Goal: Transaction & Acquisition: Purchase product/service

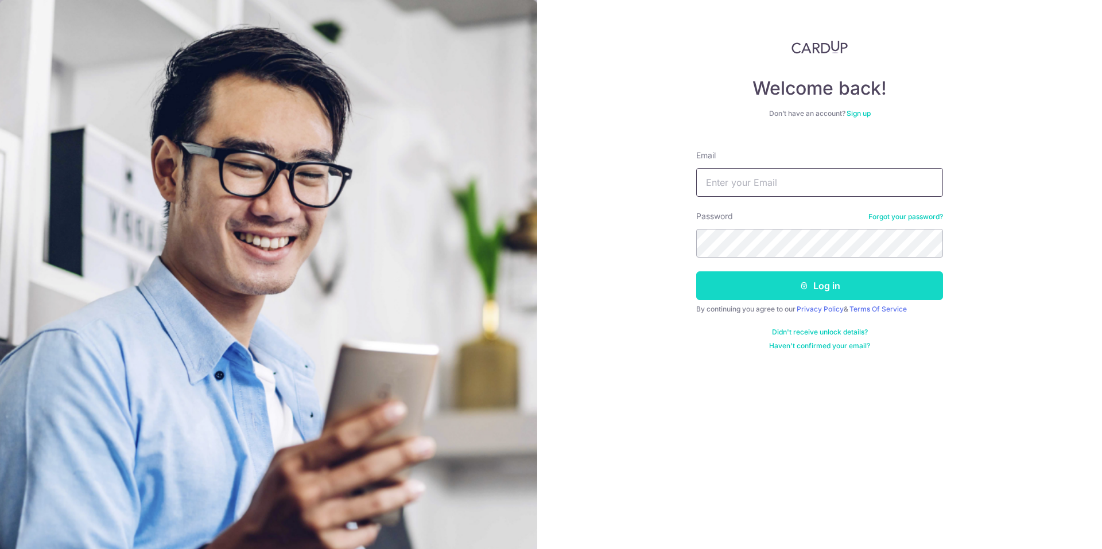
type input "keithpangyh@gmail.com"
click at [797, 280] on button "Log in" at bounding box center [819, 285] width 247 height 29
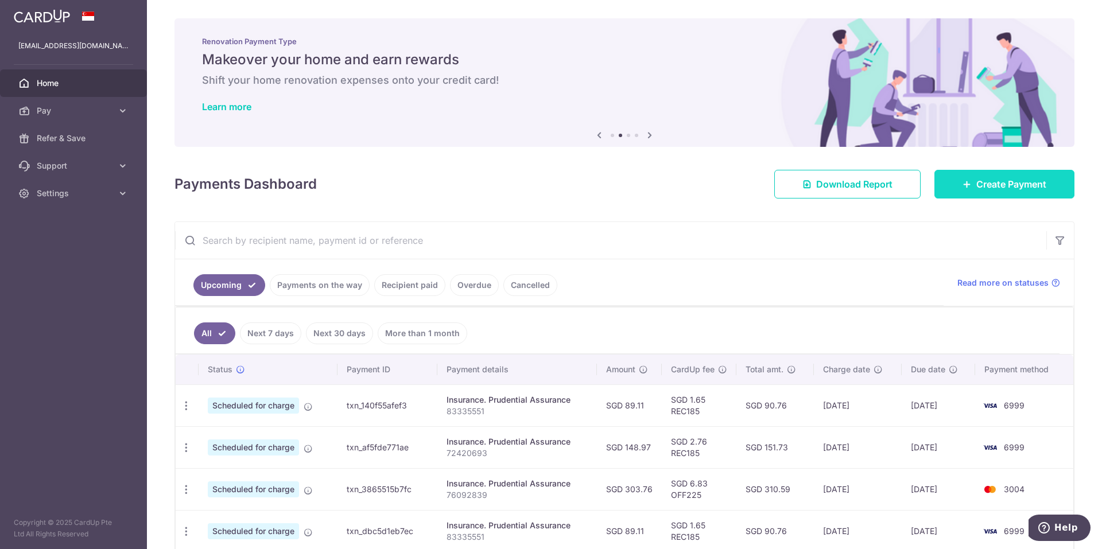
click at [1037, 182] on span "Create Payment" at bounding box center [1011, 184] width 70 height 14
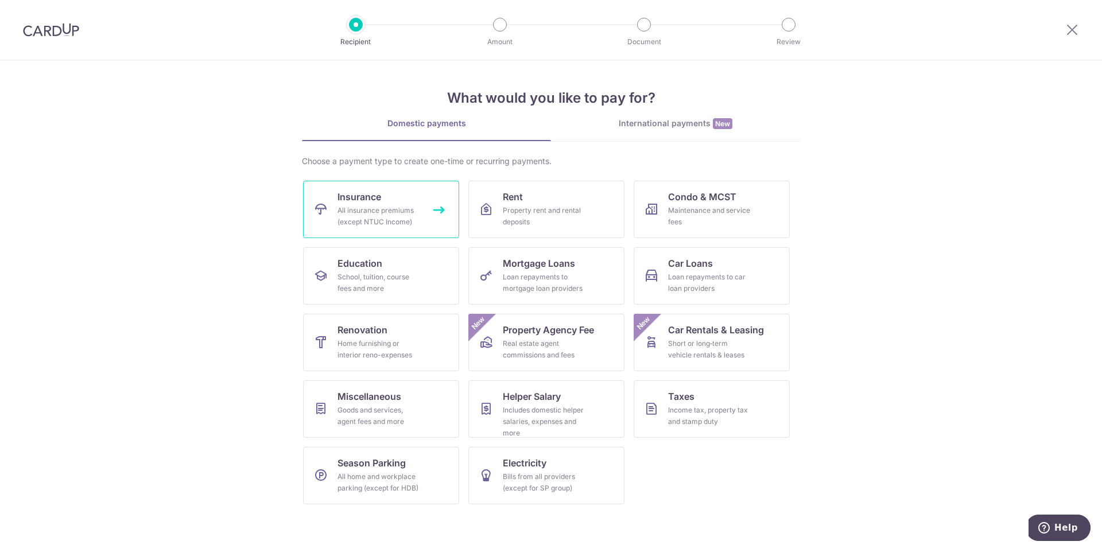
click at [427, 204] on link "Insurance All insurance premiums (except NTUC Income)" at bounding box center [381, 209] width 156 height 57
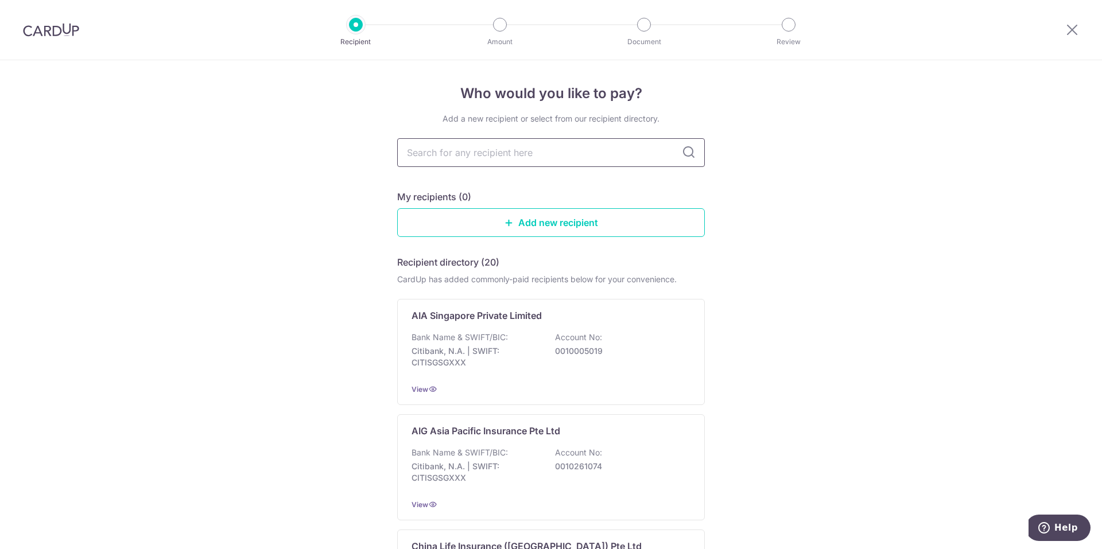
click at [554, 160] on input "text" at bounding box center [551, 152] width 308 height 29
type input "pr"
click at [535, 146] on input "pr" at bounding box center [551, 152] width 308 height 29
type input "pru"
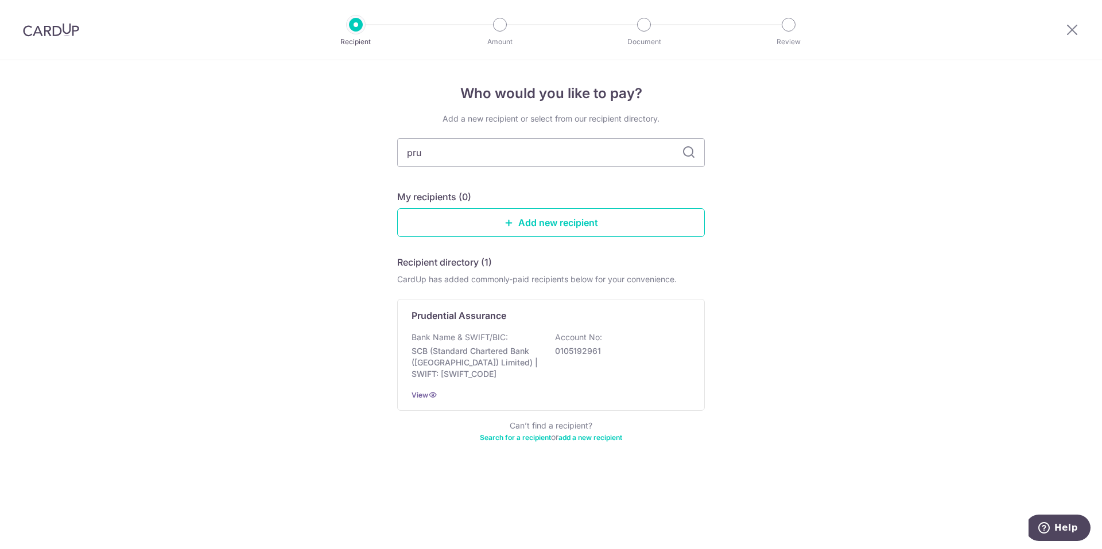
click at [686, 154] on icon at bounding box center [689, 153] width 14 height 14
click at [573, 384] on div "Prudential Assurance Bank Name & SWIFT/BIC: SCB (Standard Chartered Bank (Singa…" at bounding box center [551, 355] width 308 height 112
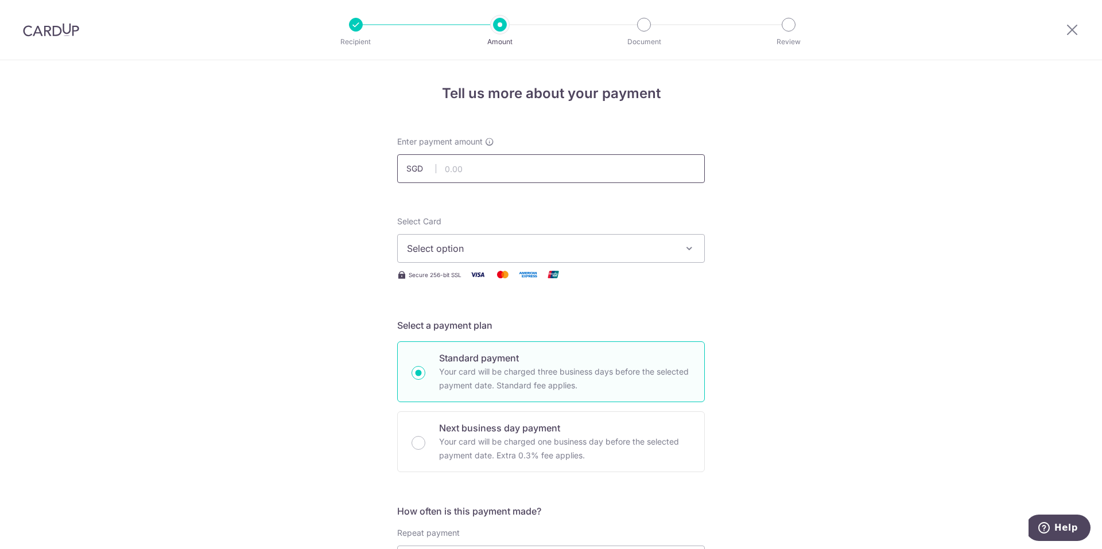
click at [552, 173] on input "text" at bounding box center [551, 168] width 308 height 29
type input "365.75"
click at [469, 248] on span "Select option" at bounding box center [540, 249] width 267 height 14
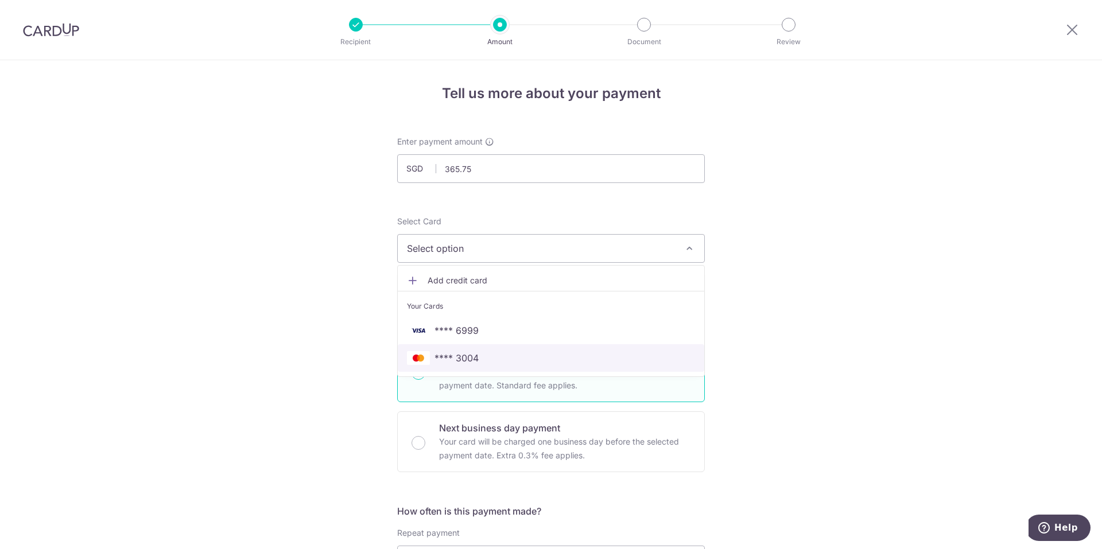
click at [479, 351] on link "**** 3004" at bounding box center [551, 358] width 306 height 28
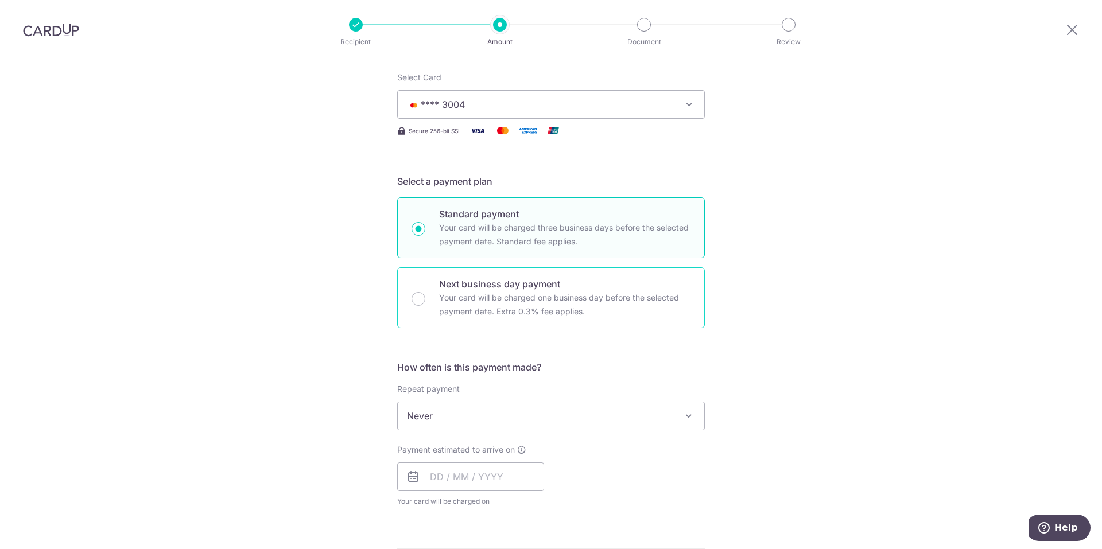
scroll to position [172, 0]
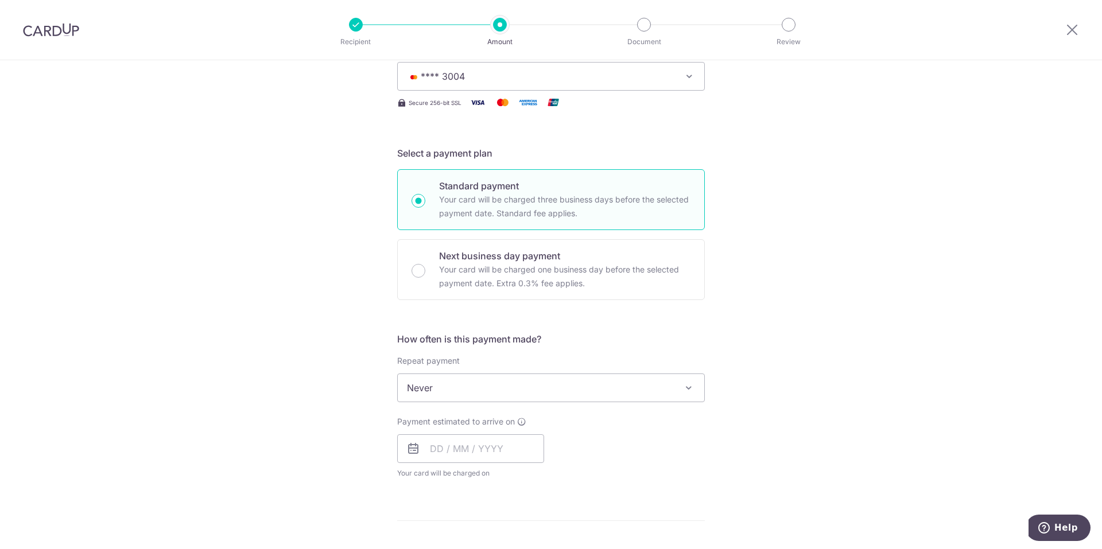
click at [479, 394] on span "Never" at bounding box center [551, 388] width 306 height 28
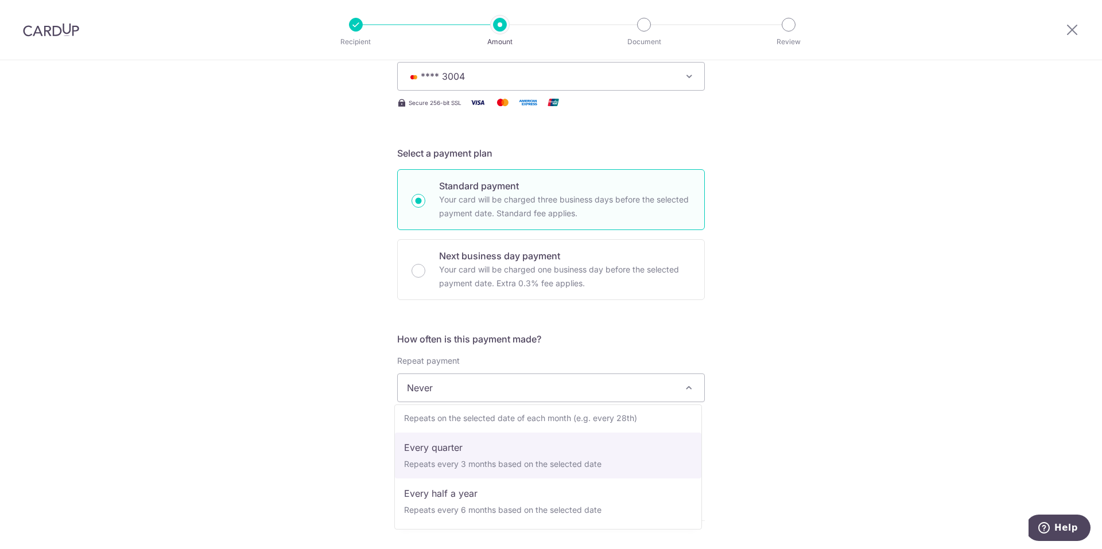
scroll to position [161, 0]
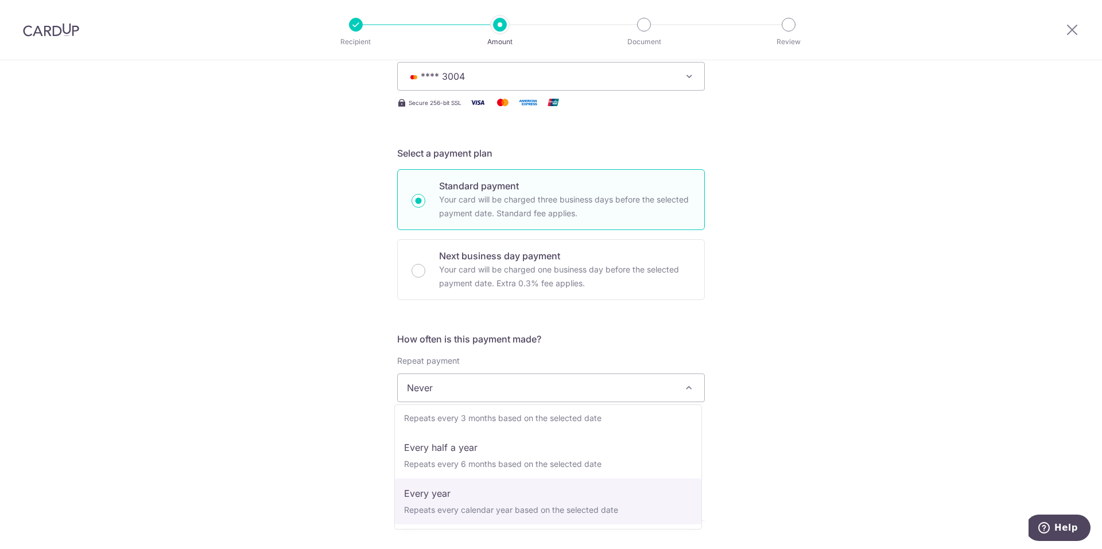
select select "6"
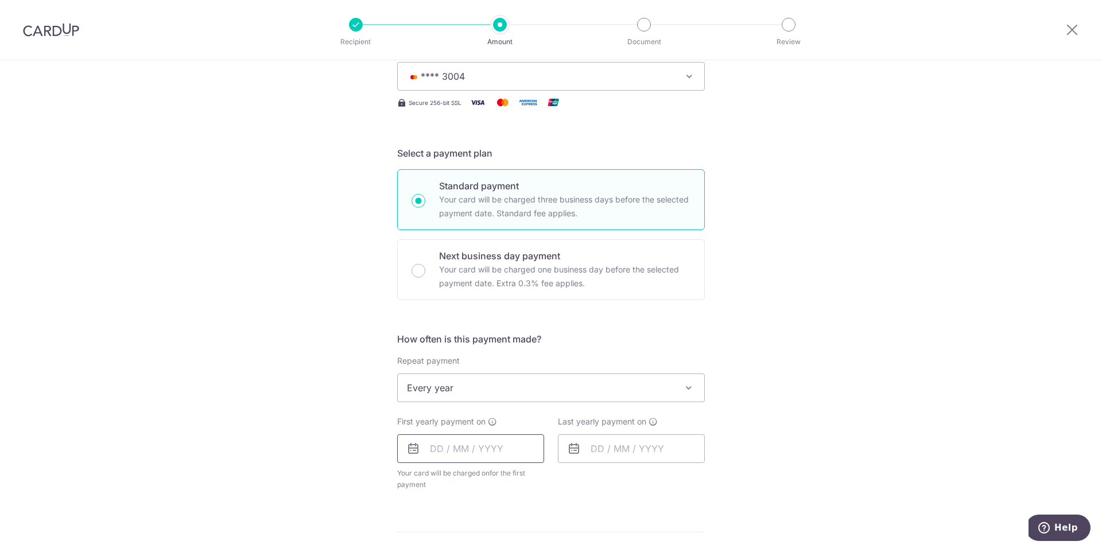
click at [498, 449] on input "text" at bounding box center [470, 448] width 147 height 29
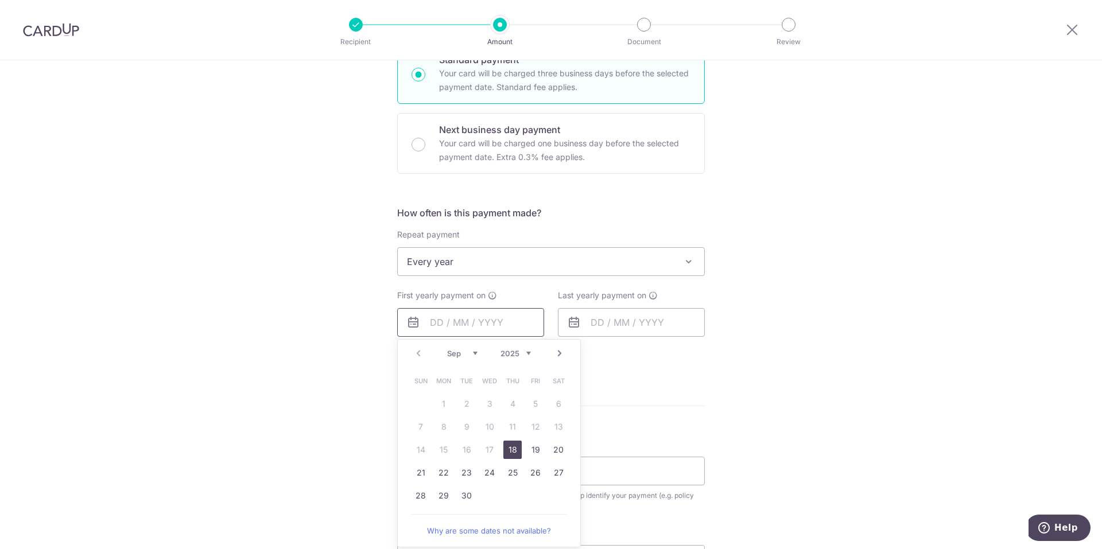
scroll to position [344, 0]
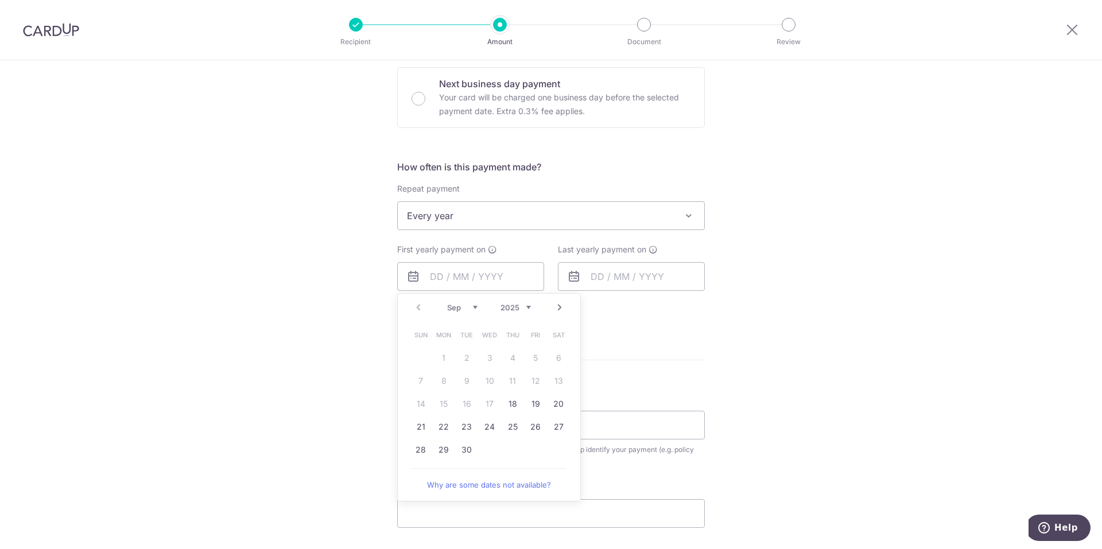
click at [824, 309] on div "Tell us more about your payment Enter payment amount SGD 365.75 365.75 Select C…" at bounding box center [551, 240] width 1102 height 1049
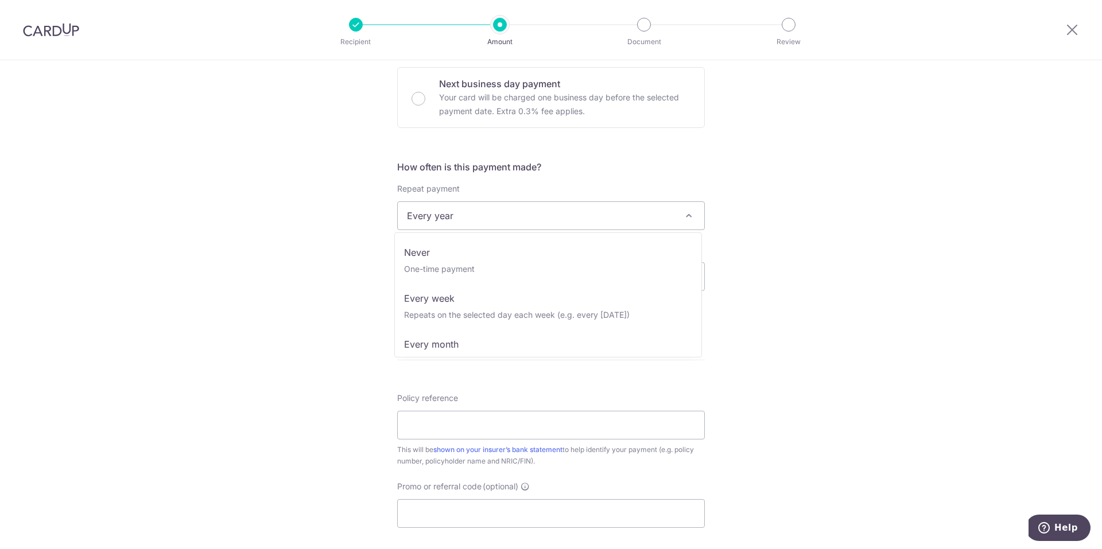
click at [602, 224] on span "Every year" at bounding box center [551, 216] width 306 height 28
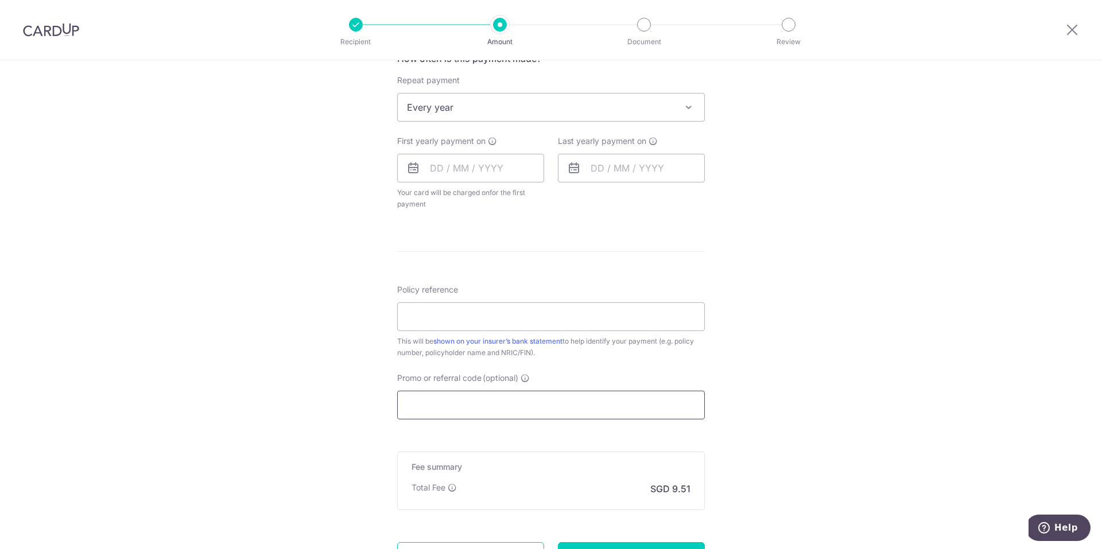
scroll to position [459, 0]
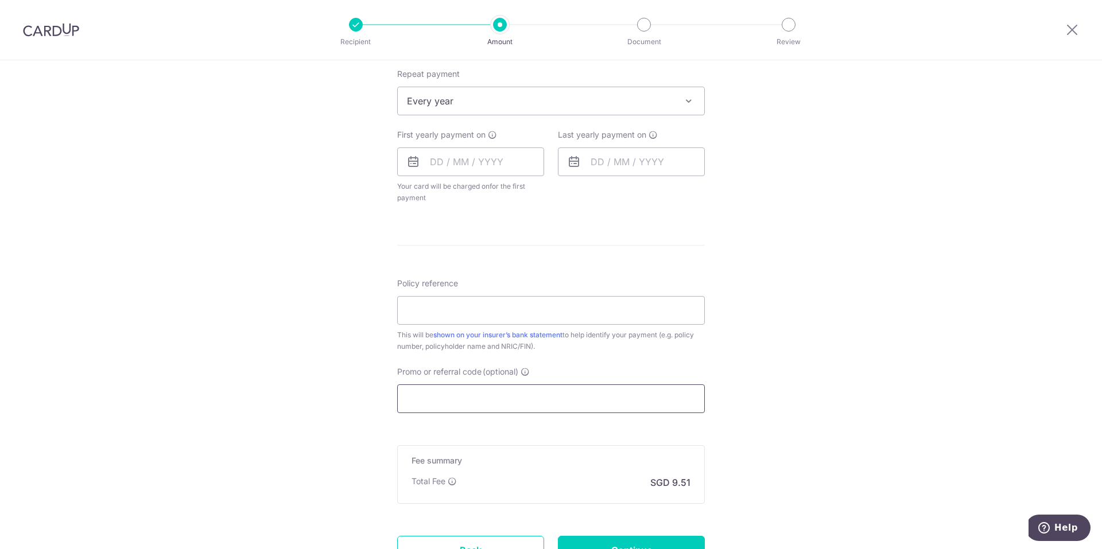
click at [461, 412] on input "Promo or referral code (optional)" at bounding box center [551, 398] width 308 height 29
paste input "OFF225"
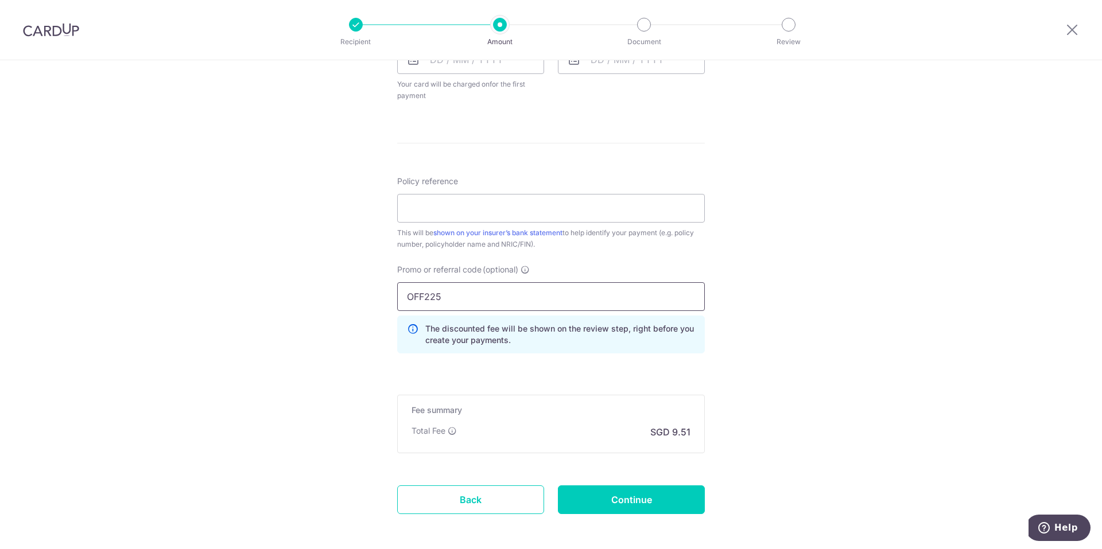
scroll to position [574, 0]
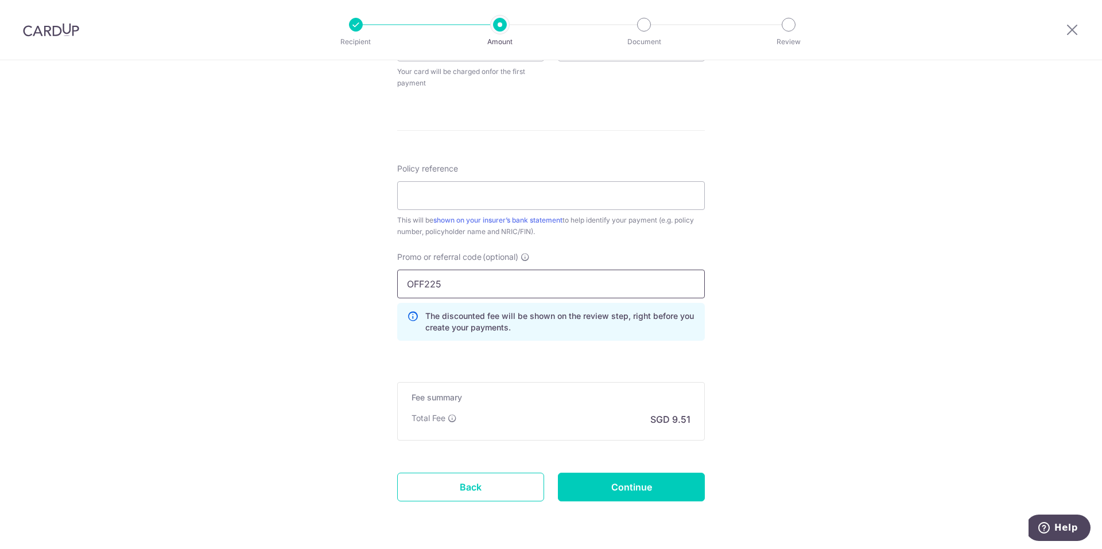
type input "OFF225"
click at [750, 332] on div "Tell us more about your payment Enter payment amount SGD 365.75 365.75 Select C…" at bounding box center [551, 36] width 1102 height 1101
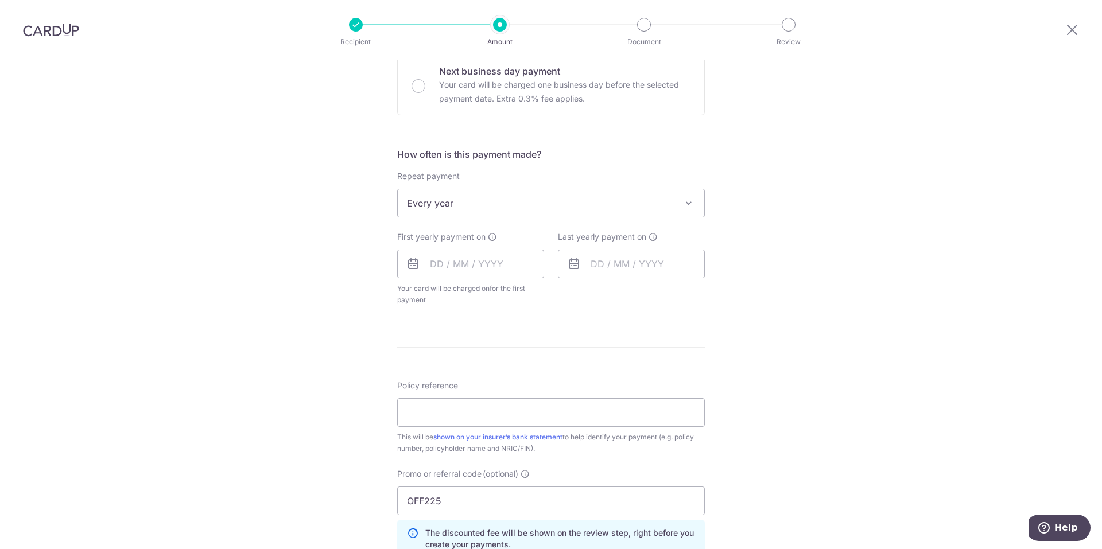
scroll to position [459, 0]
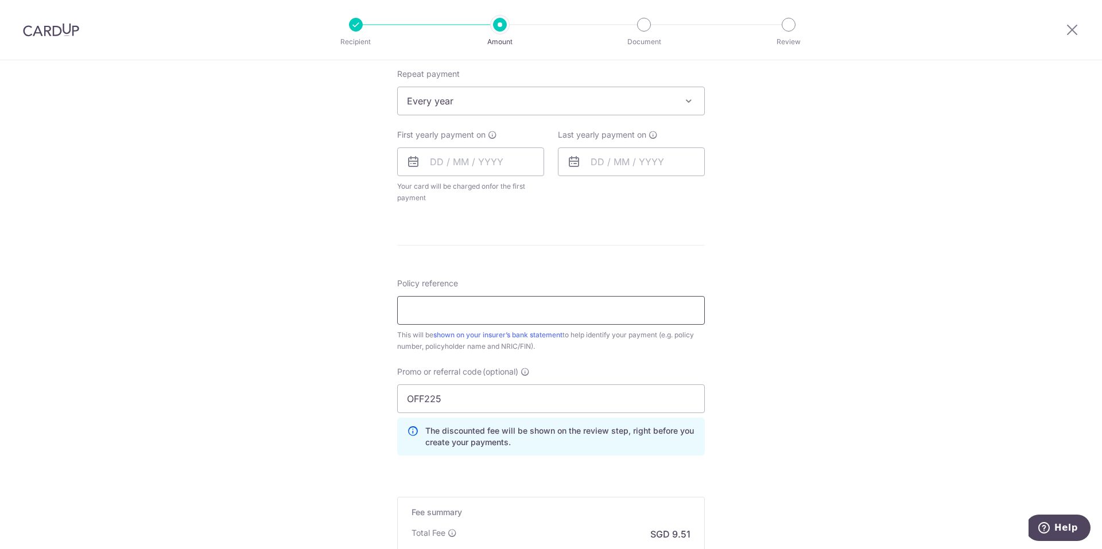
click at [502, 305] on input "Policy reference" at bounding box center [551, 310] width 308 height 29
paste input "72379008"
type input "72379008"
click at [745, 305] on div "Tell us more about your payment Enter payment amount SGD 365.75 365.75 Select C…" at bounding box center [551, 151] width 1102 height 1101
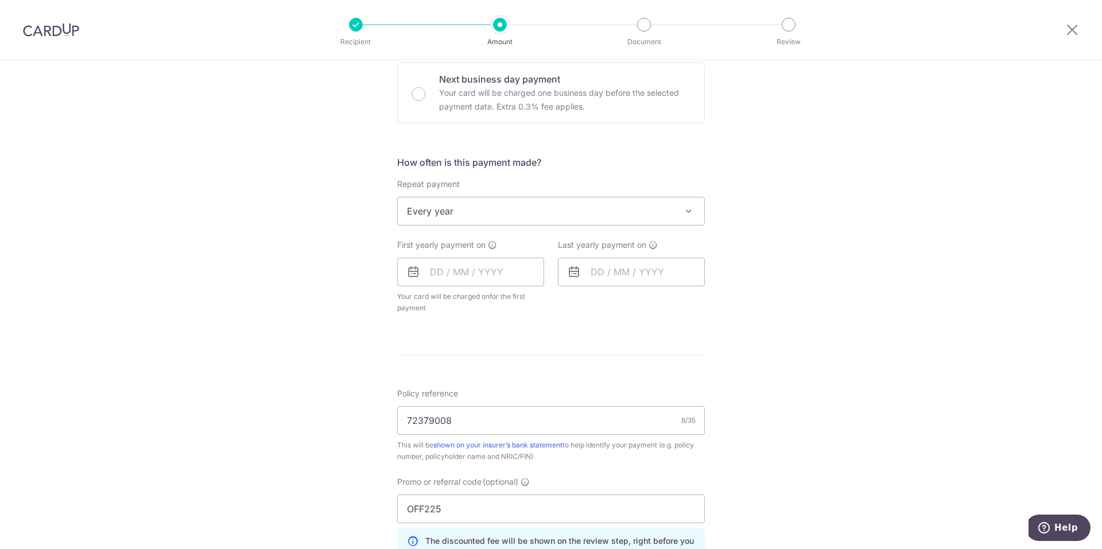
scroll to position [344, 0]
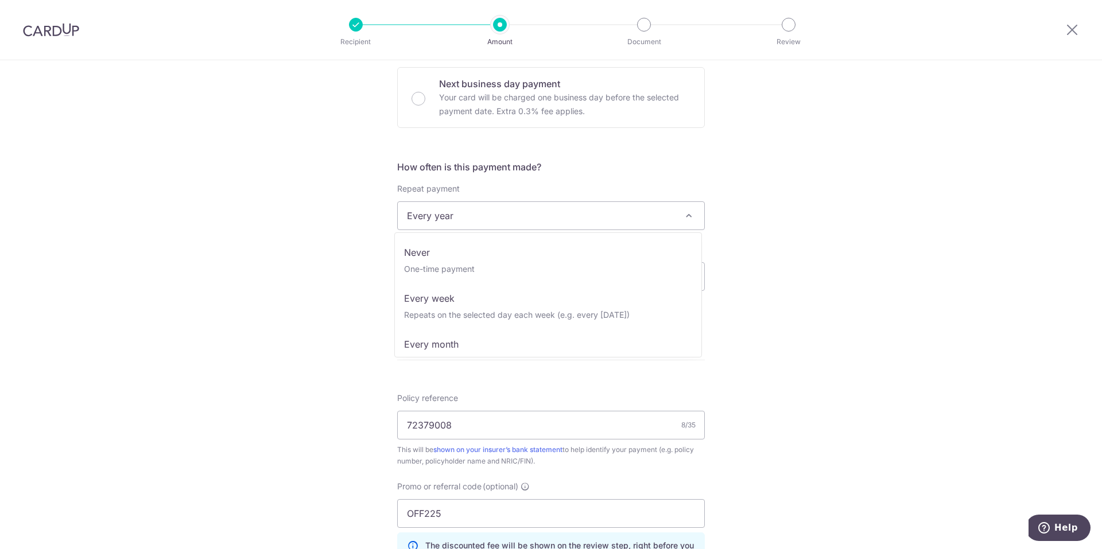
click at [550, 221] on span "Every year" at bounding box center [551, 216] width 306 height 28
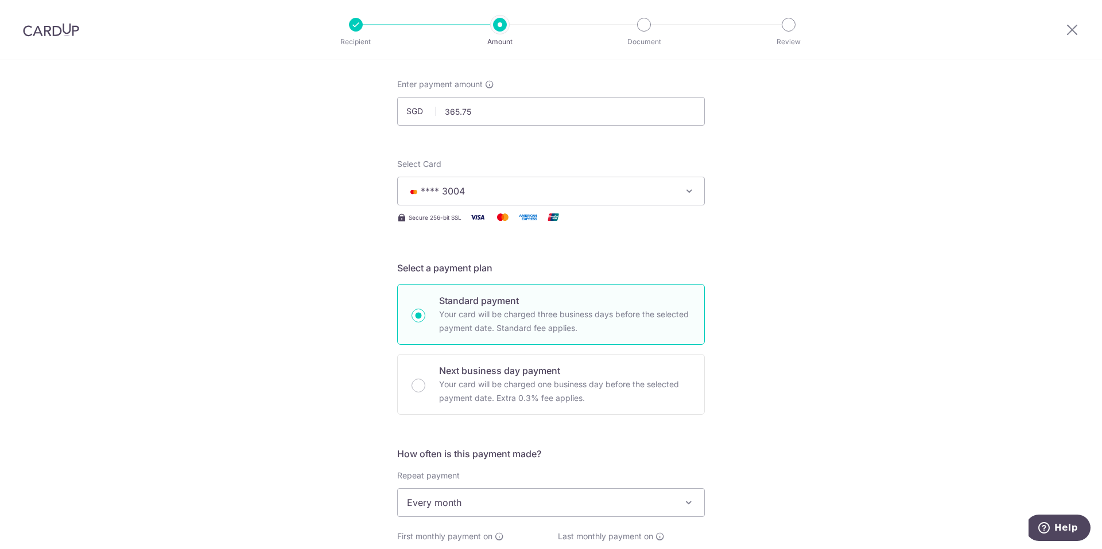
scroll to position [0, 0]
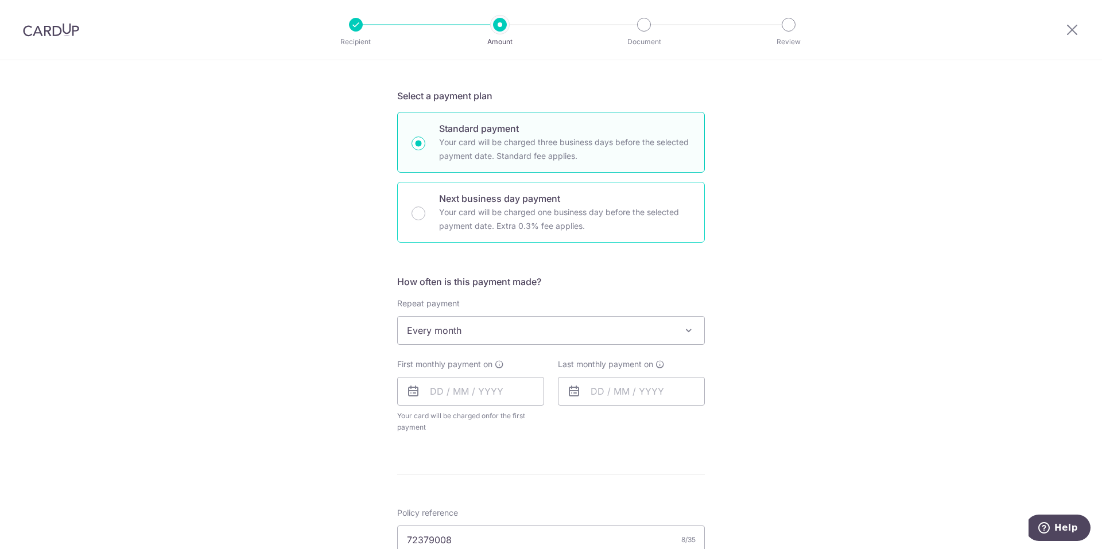
click at [497, 330] on span "Every month" at bounding box center [551, 331] width 306 height 28
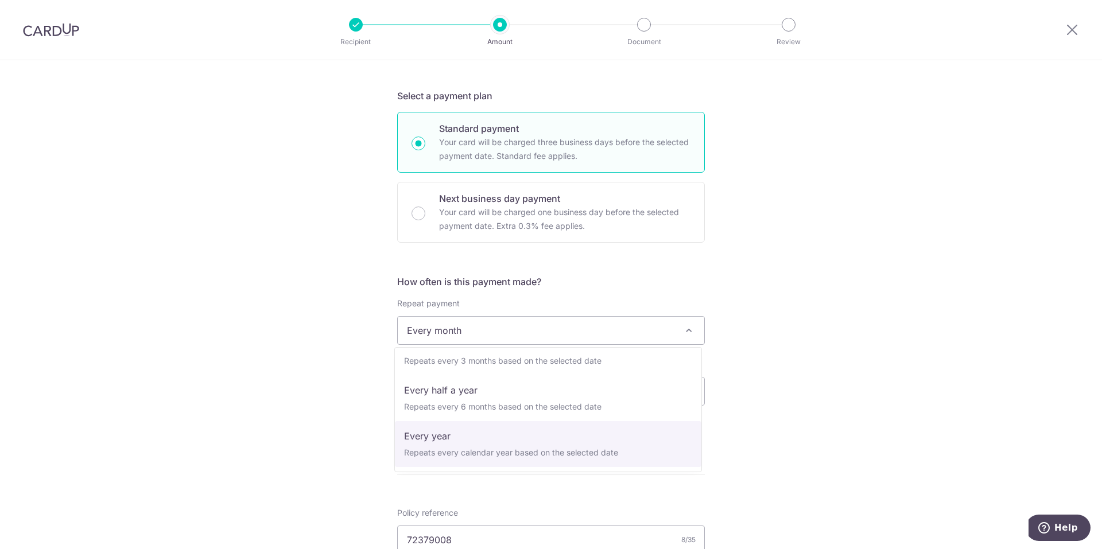
select select "6"
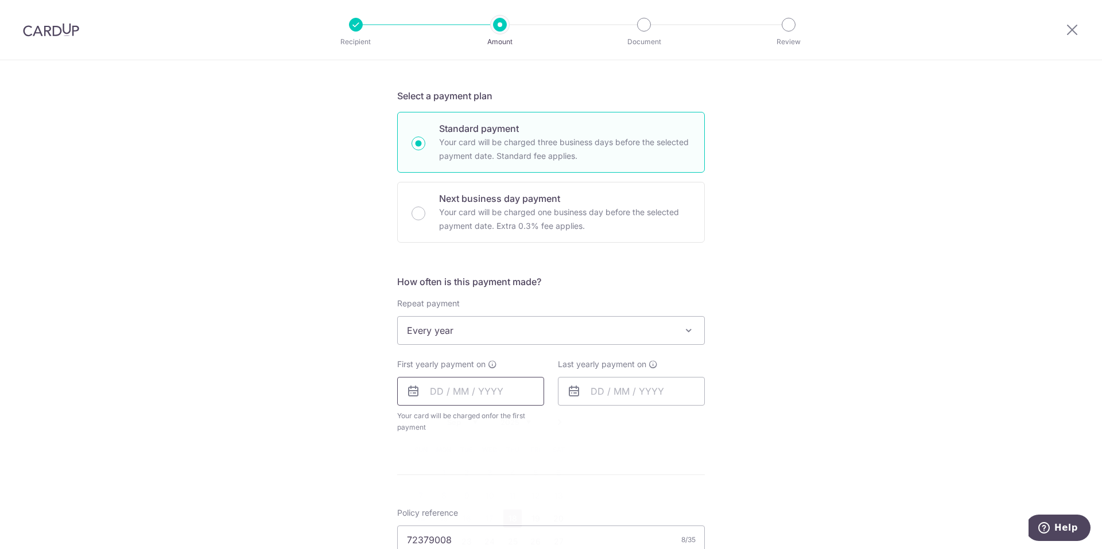
click at [483, 397] on input "text" at bounding box center [470, 391] width 147 height 29
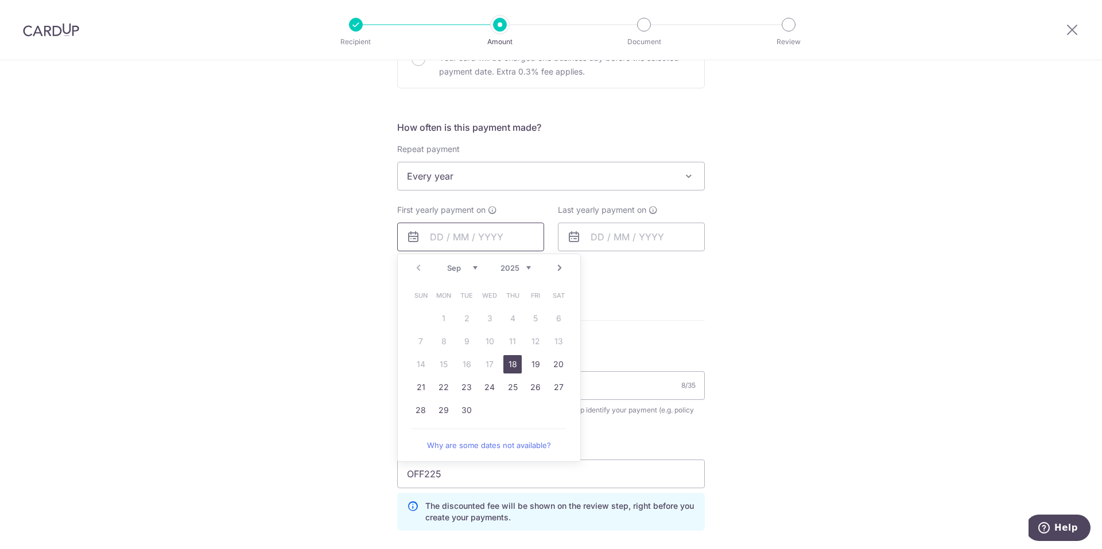
scroll to position [402, 0]
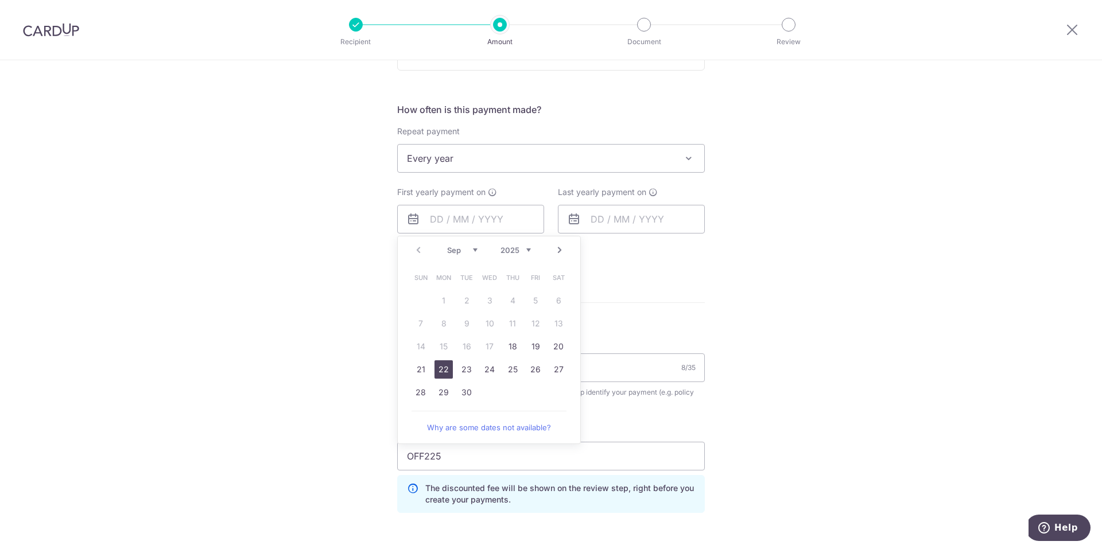
click at [444, 374] on link "22" at bounding box center [443, 369] width 18 height 18
type input "[DATE]"
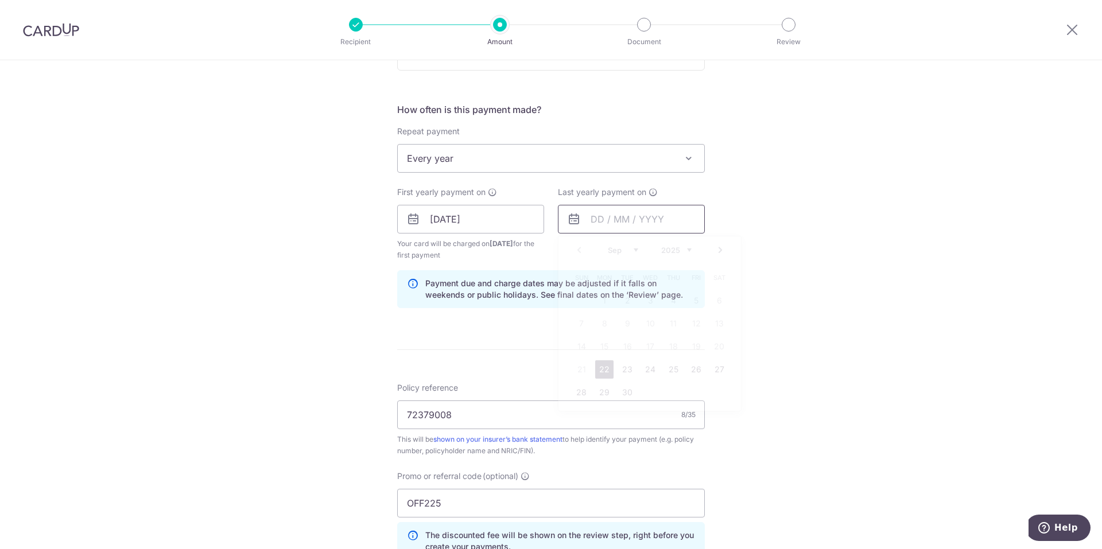
click at [645, 216] on input "text" at bounding box center [631, 219] width 147 height 29
click at [675, 251] on select "2025 2026 2027 2028 2029 2030 2031 2032 2033 2034 2035" at bounding box center [676, 250] width 30 height 9
click at [577, 368] on link "22" at bounding box center [581, 369] width 18 height 18
type input "22/09/2030"
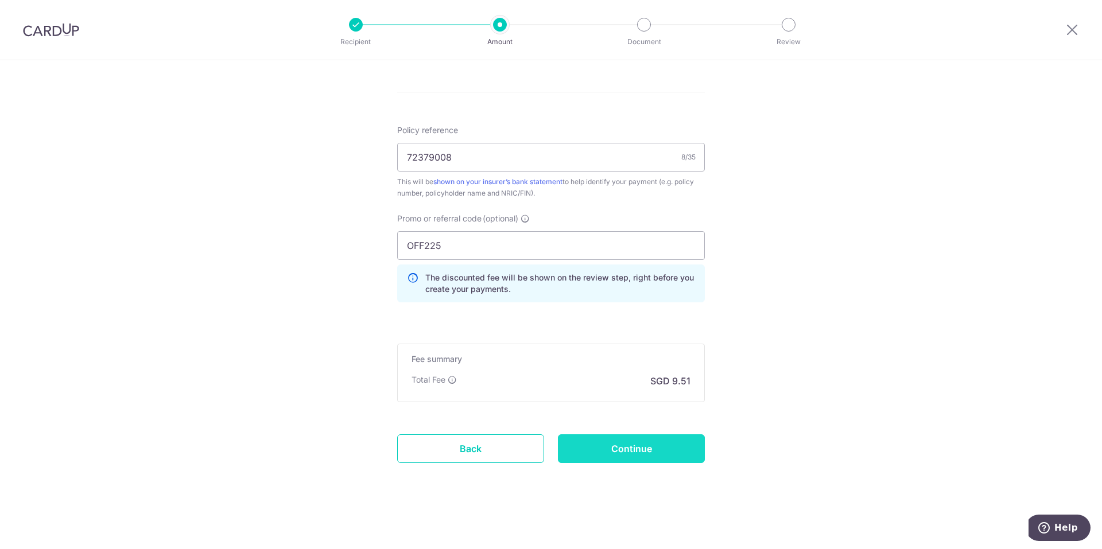
click at [621, 444] on input "Continue" at bounding box center [631, 448] width 147 height 29
type input "Create Schedule"
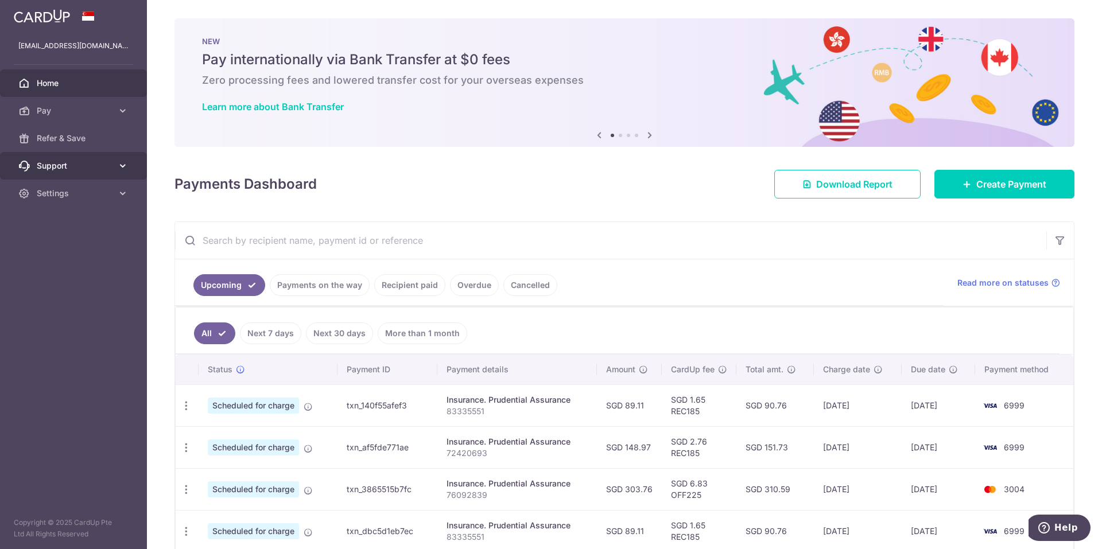
click at [111, 166] on span "Support" at bounding box center [75, 165] width 76 height 11
click at [46, 194] on span "FAQ" at bounding box center [75, 193] width 76 height 11
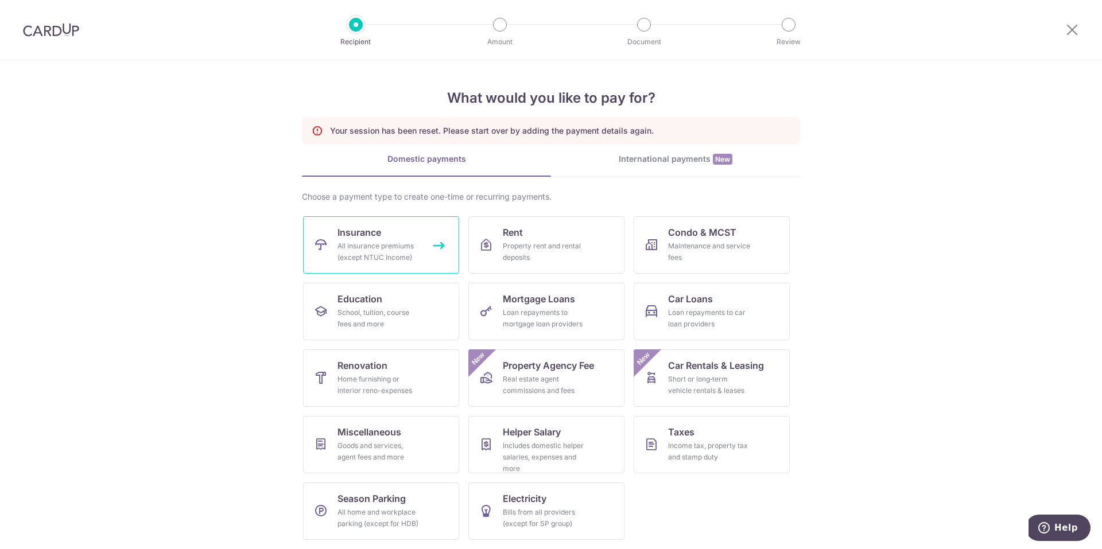
click at [403, 243] on div "All insurance premiums (except NTUC Income)" at bounding box center [378, 251] width 83 height 23
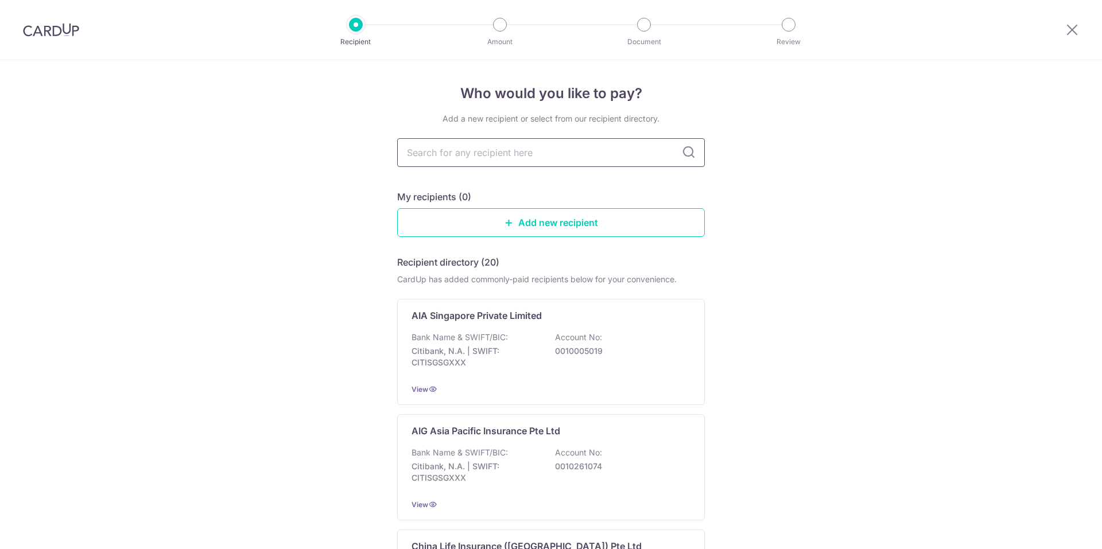
click at [509, 148] on input "text" at bounding box center [551, 152] width 308 height 29
type input "pu"
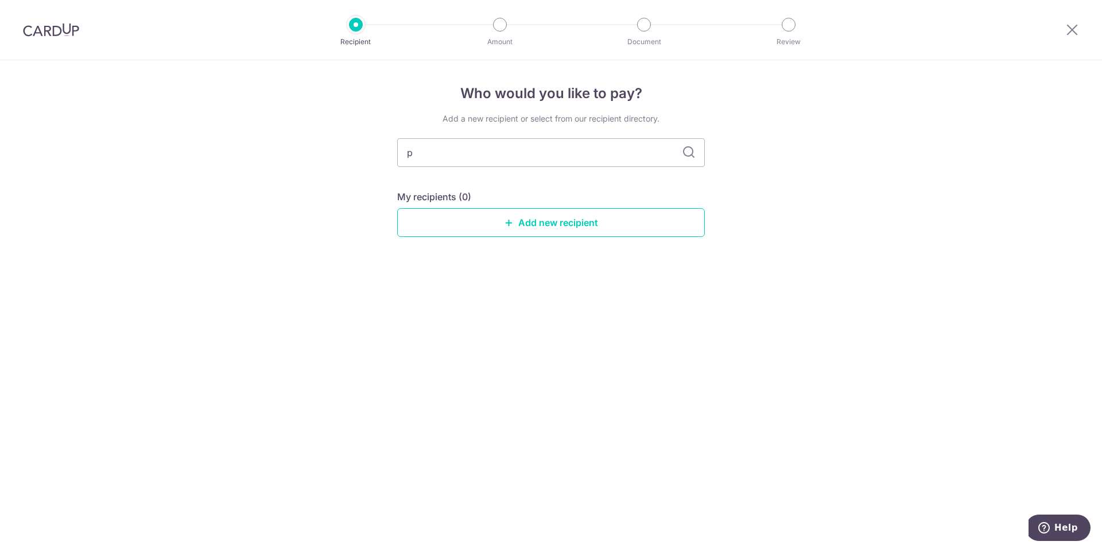
type input "pr"
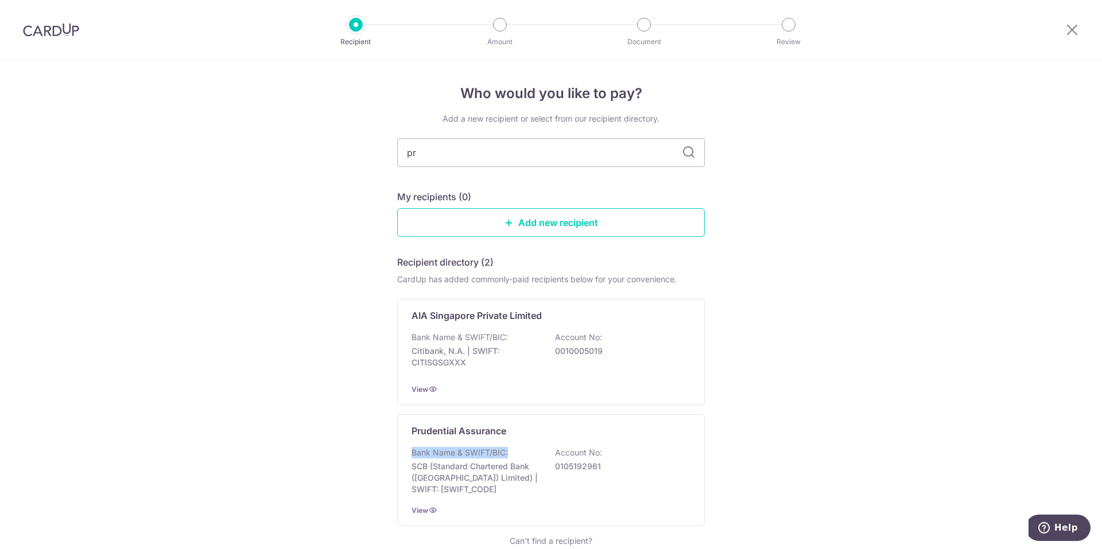
drag, startPoint x: 546, startPoint y: 455, endPoint x: 754, endPoint y: 432, distance: 209.5
click at [754, 432] on div "Who would you like to pay? Add a new recipient or select from our recipient dir…" at bounding box center [551, 343] width 1102 height 566
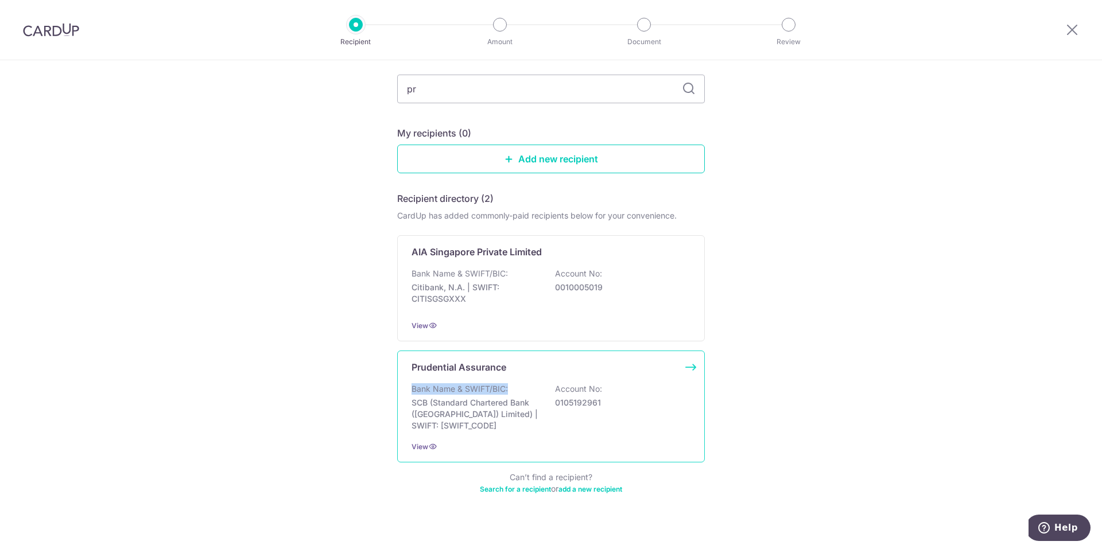
scroll to position [77, 0]
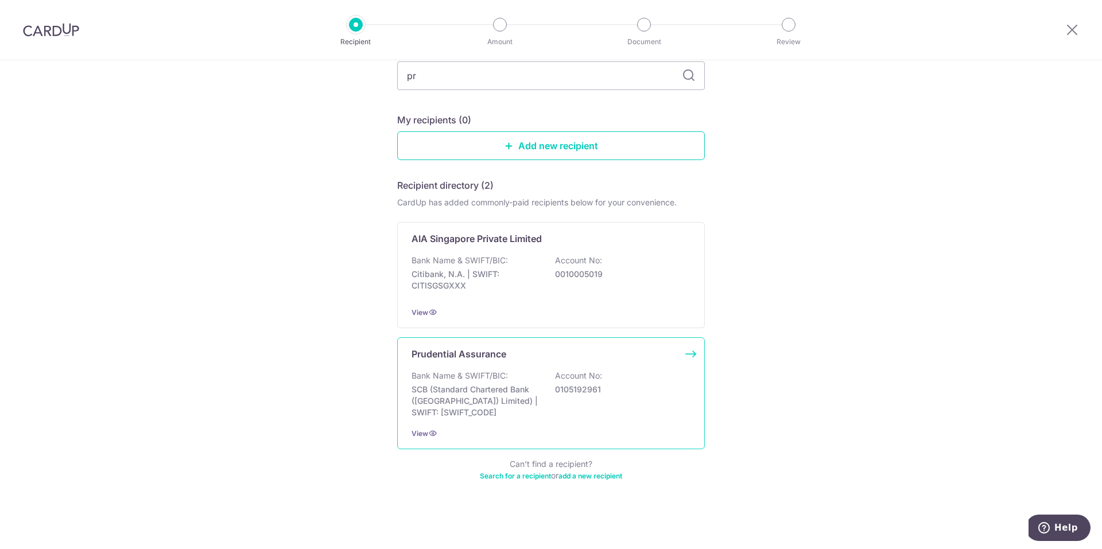
click at [629, 385] on p "0105192961" at bounding box center [619, 389] width 129 height 11
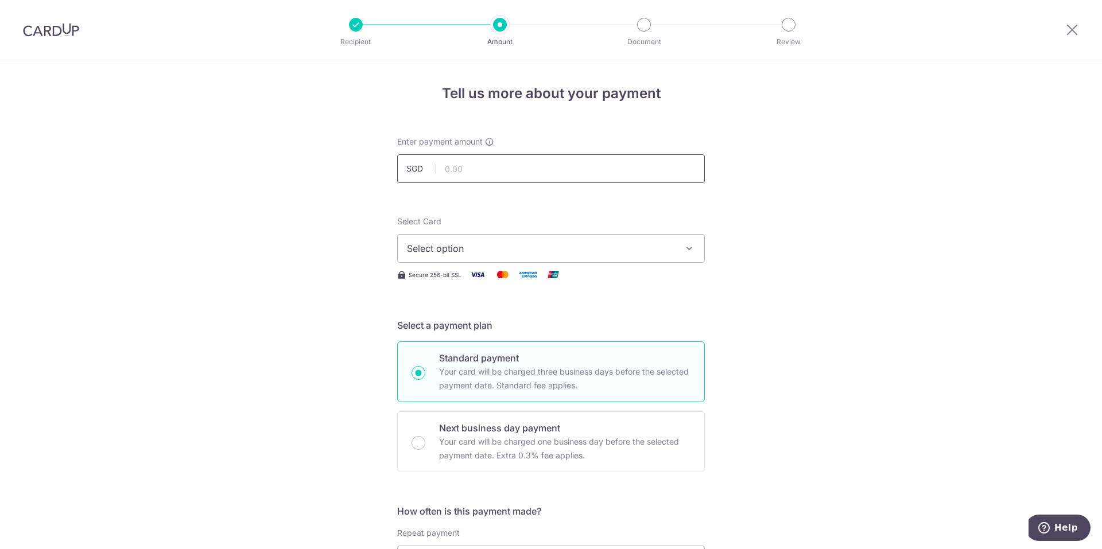
click at [499, 169] on input "text" at bounding box center [551, 168] width 308 height 29
type input "365.75"
click at [485, 247] on span "Select option" at bounding box center [540, 249] width 267 height 14
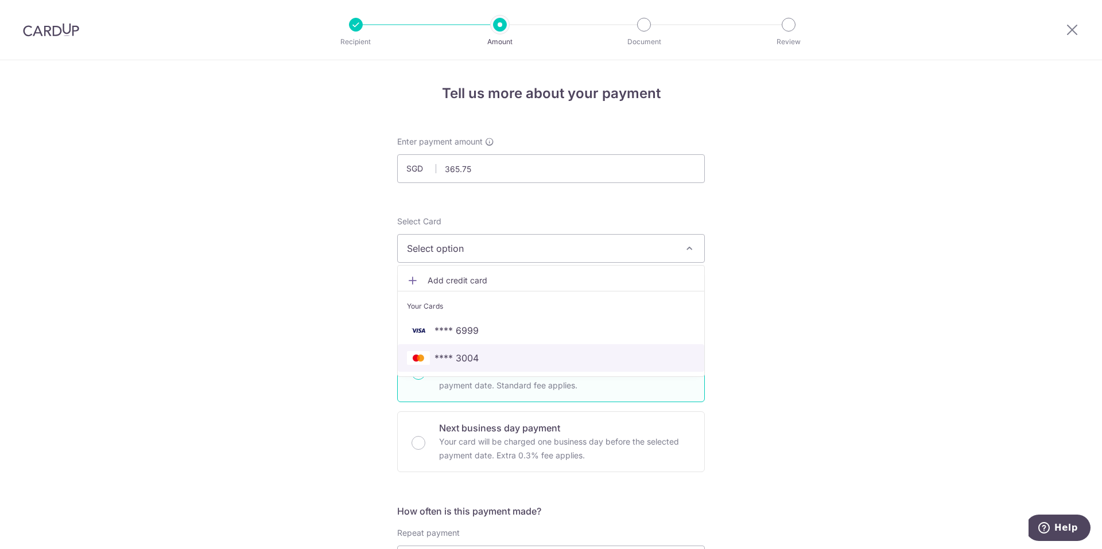
click at [484, 349] on link "**** 3004" at bounding box center [551, 358] width 306 height 28
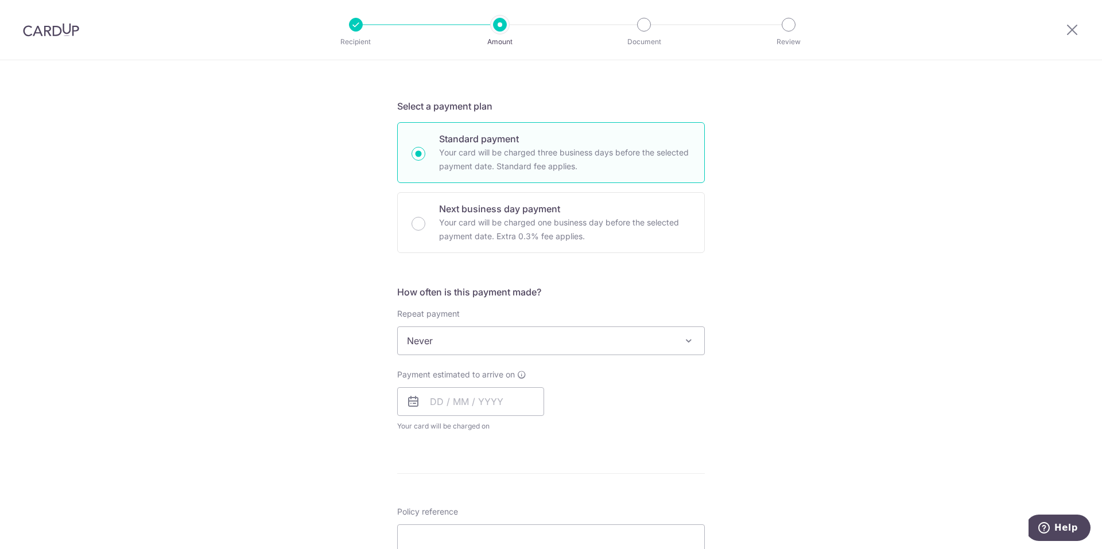
scroll to position [230, 0]
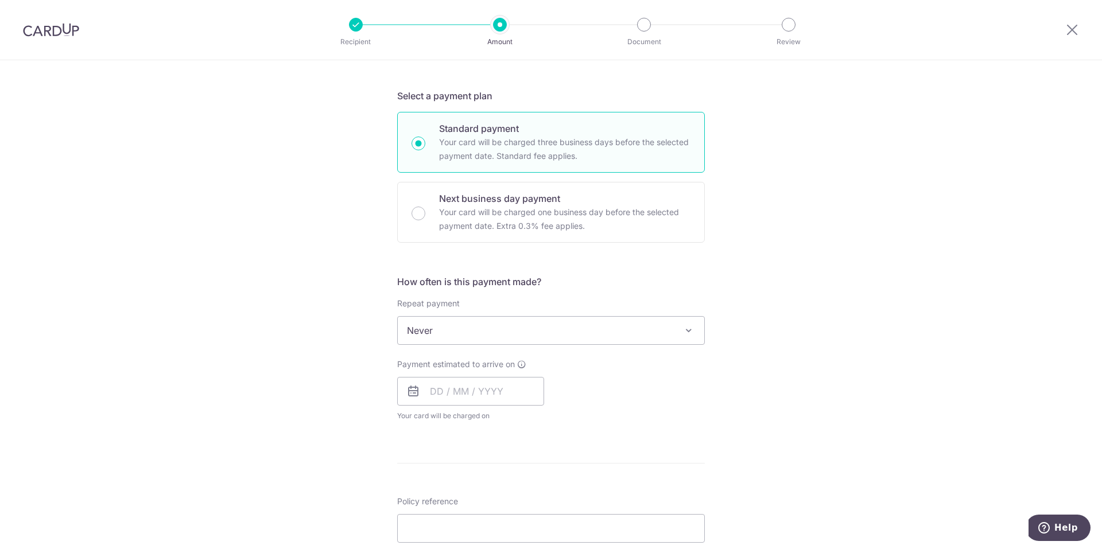
click at [493, 336] on span "Never" at bounding box center [551, 331] width 306 height 28
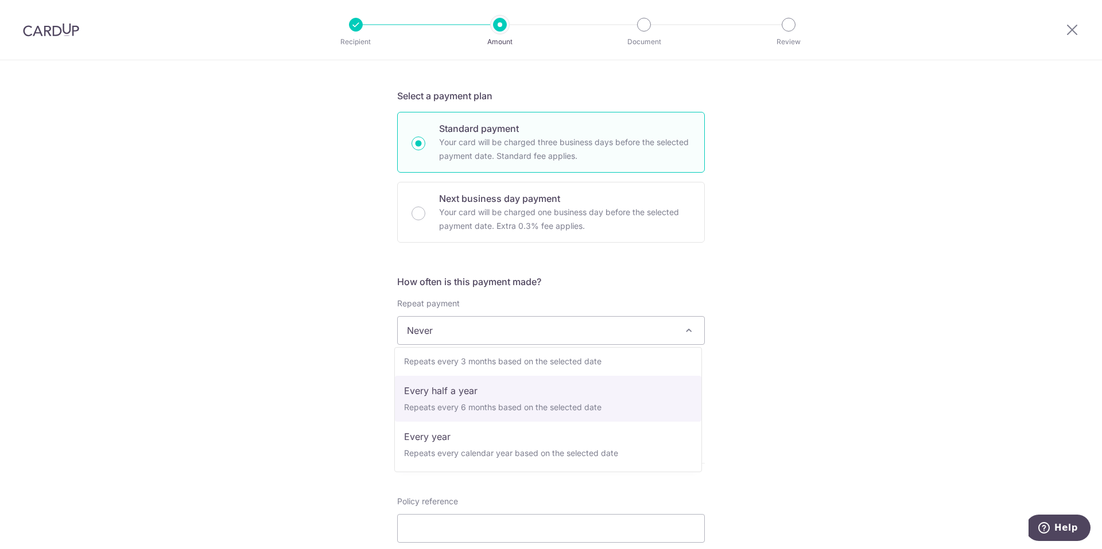
scroll to position [161, 0]
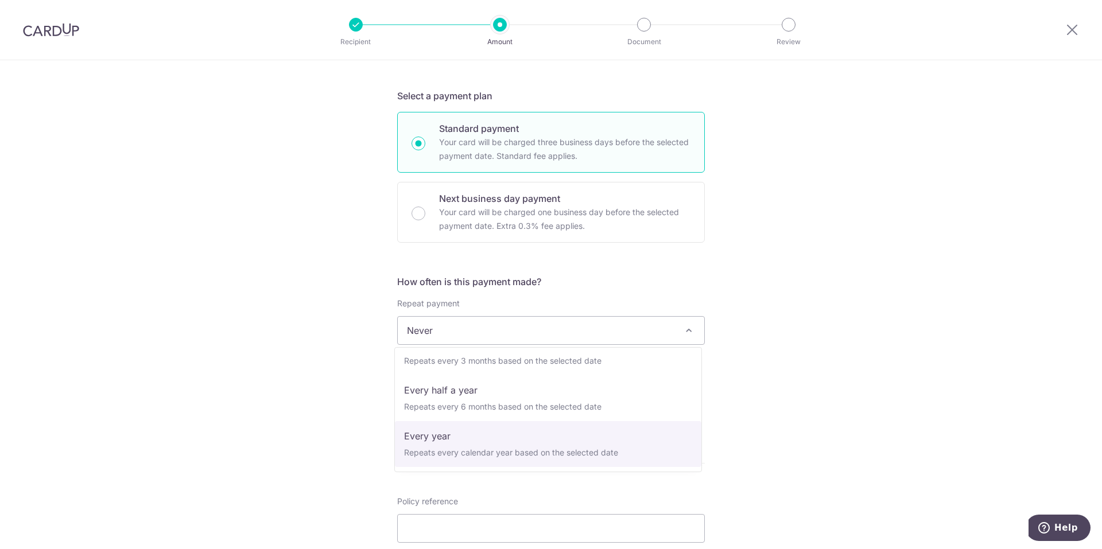
select select "6"
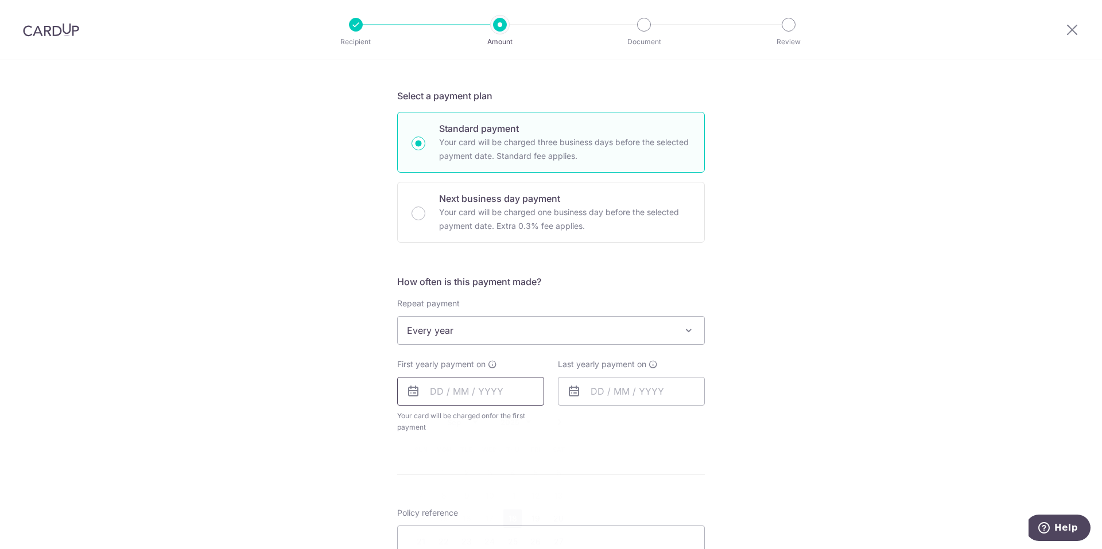
click at [468, 390] on input "text" at bounding box center [470, 391] width 147 height 29
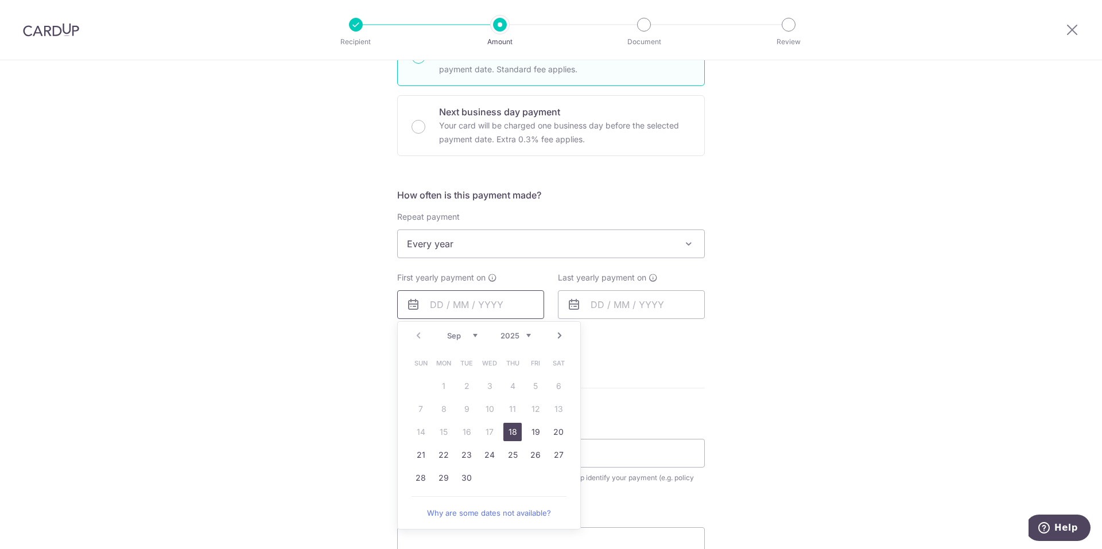
scroll to position [344, 0]
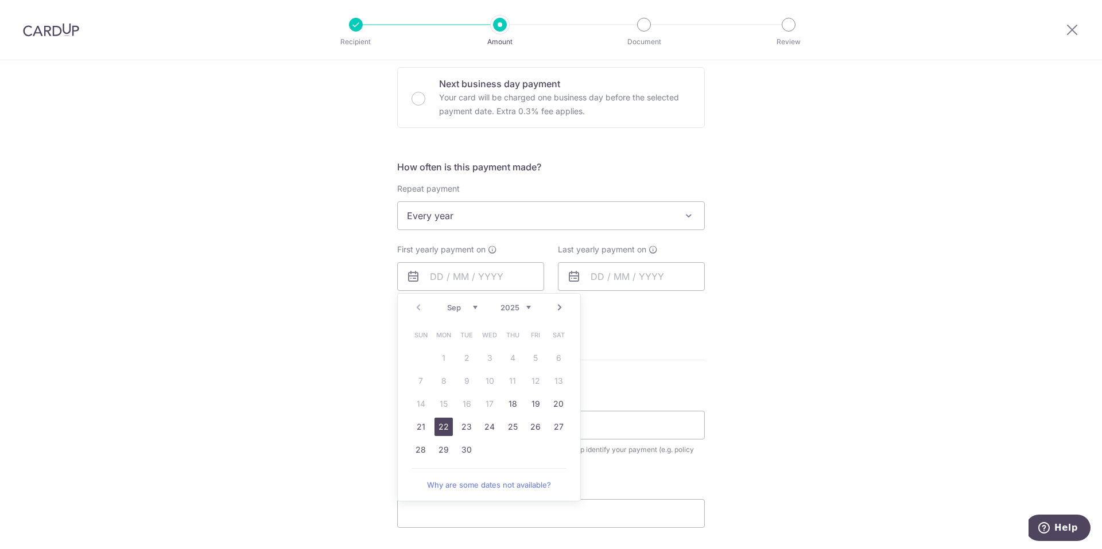
click at [440, 428] on link "22" at bounding box center [443, 427] width 18 height 18
type input "22/09/2025"
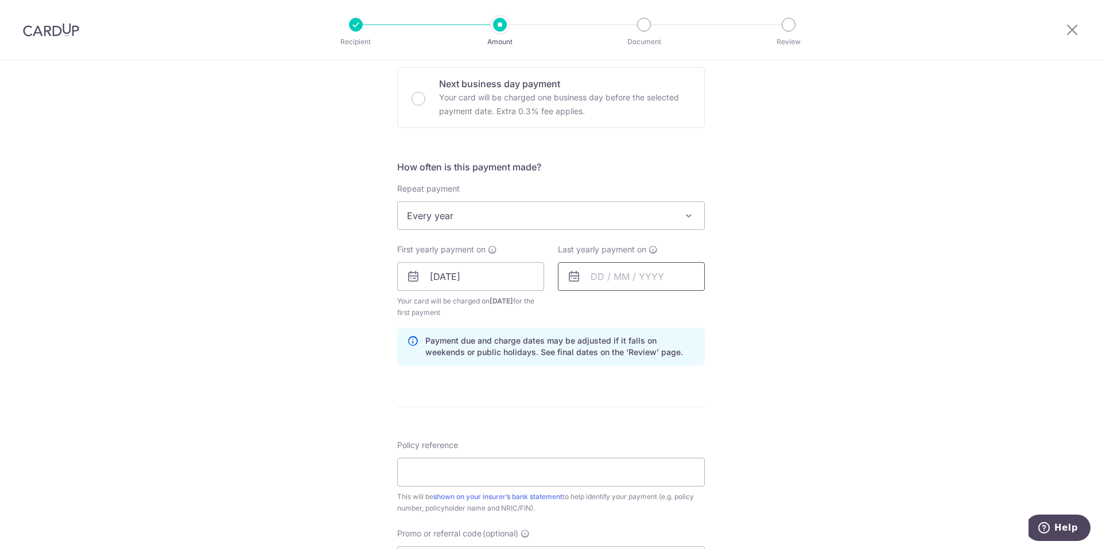
click at [629, 285] on input "text" at bounding box center [631, 276] width 147 height 29
click at [698, 428] on link "26" at bounding box center [696, 427] width 18 height 18
type input "26/09/2025"
click at [486, 274] on input "22/09/2025" at bounding box center [470, 276] width 147 height 29
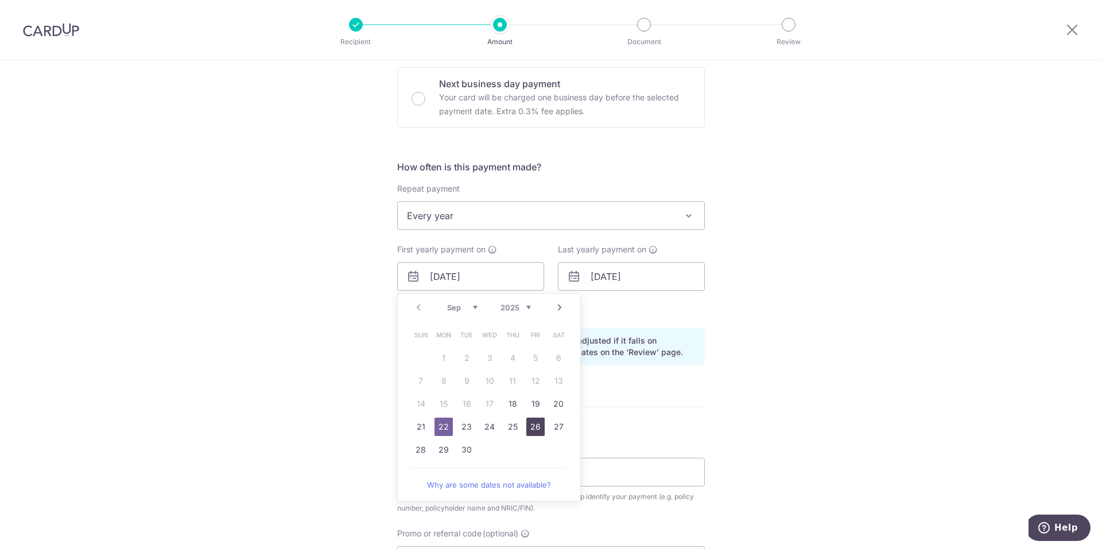
click at [535, 423] on link "26" at bounding box center [535, 427] width 18 height 18
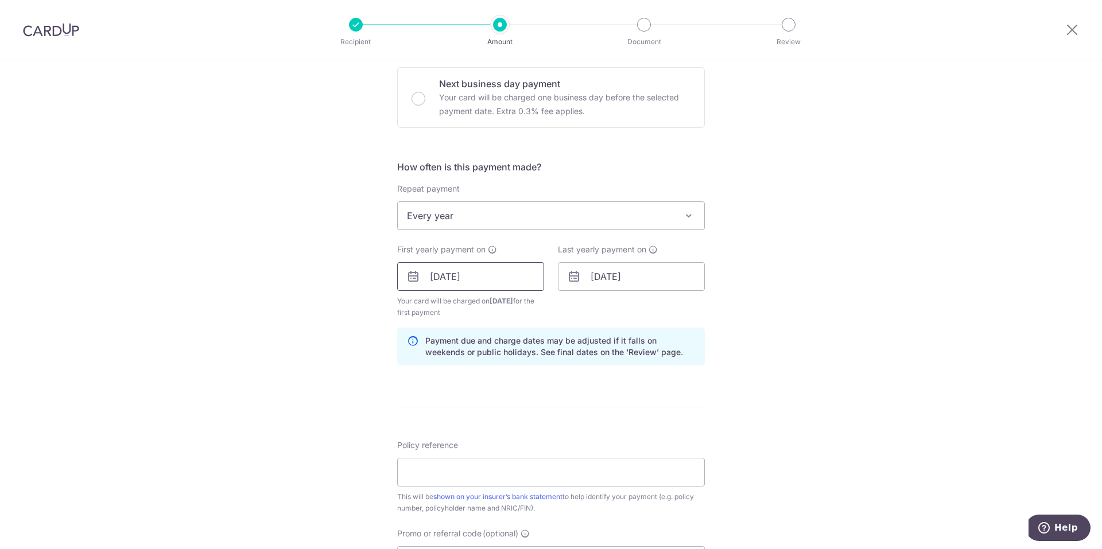
click at [507, 278] on input "26/09/2025" at bounding box center [470, 276] width 147 height 29
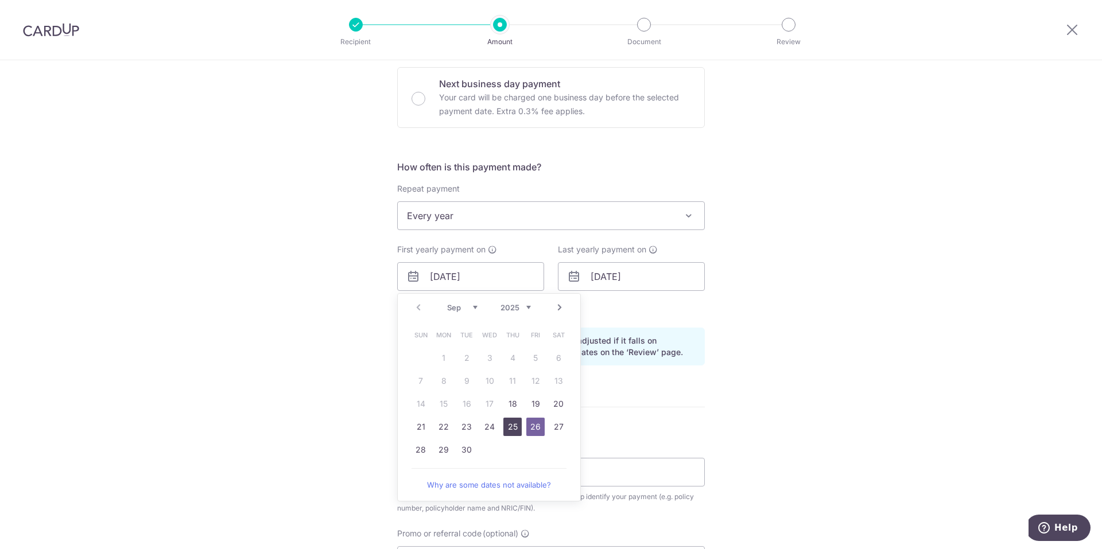
click at [508, 426] on link "25" at bounding box center [512, 427] width 18 height 18
type input "[DATE]"
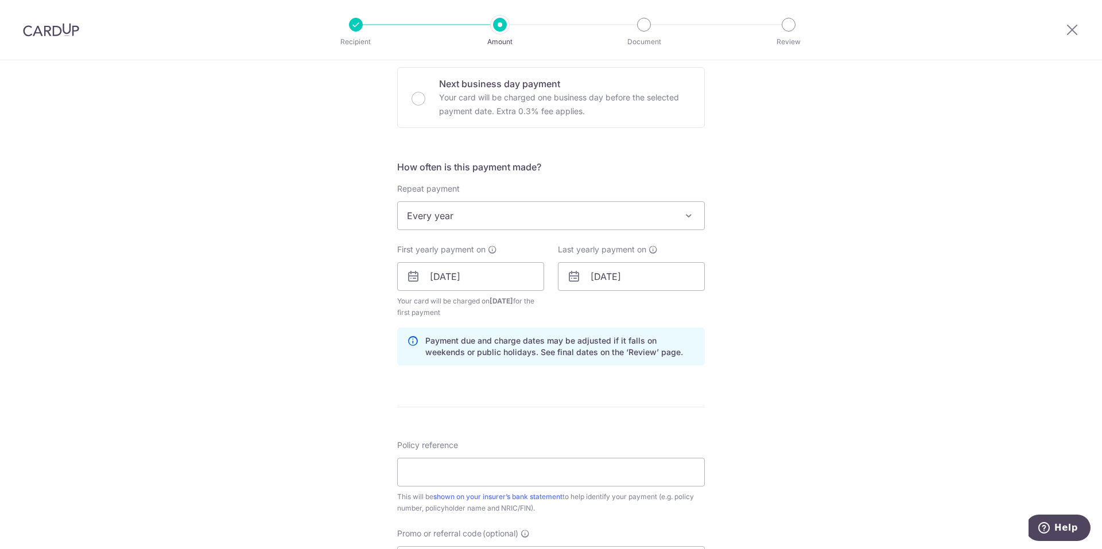
click at [725, 321] on div "Tell us more about your payment Enter payment amount SGD 365.75 365.75 Select C…" at bounding box center [551, 264] width 1102 height 1096
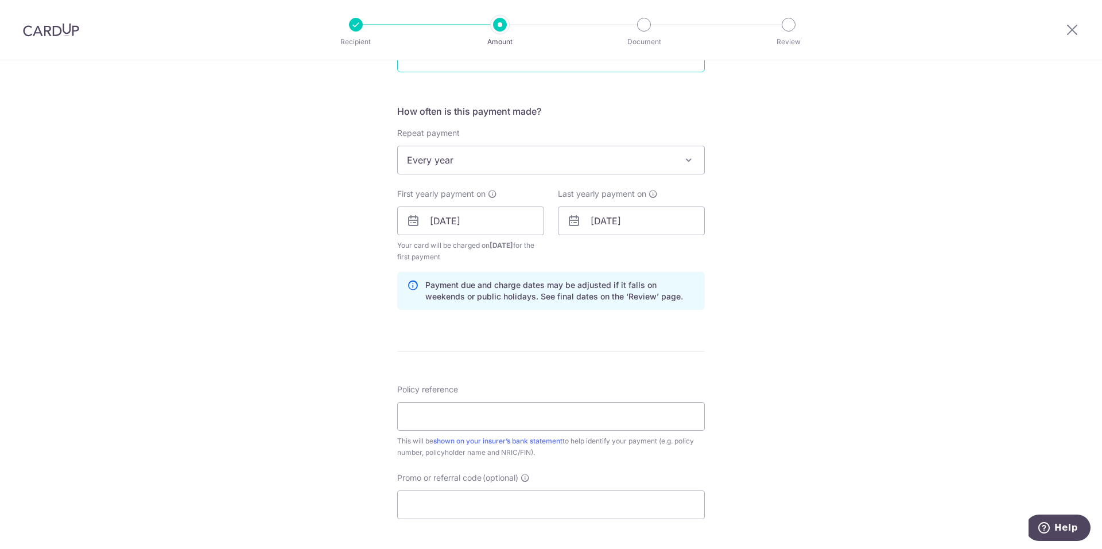
scroll to position [402, 0]
click at [648, 217] on input "26/09/2025" at bounding box center [631, 219] width 147 height 29
click at [680, 254] on select "2025 2026 2027 2028 2029 2030 2031 2032 2033 2034 2035" at bounding box center [676, 250] width 30 height 9
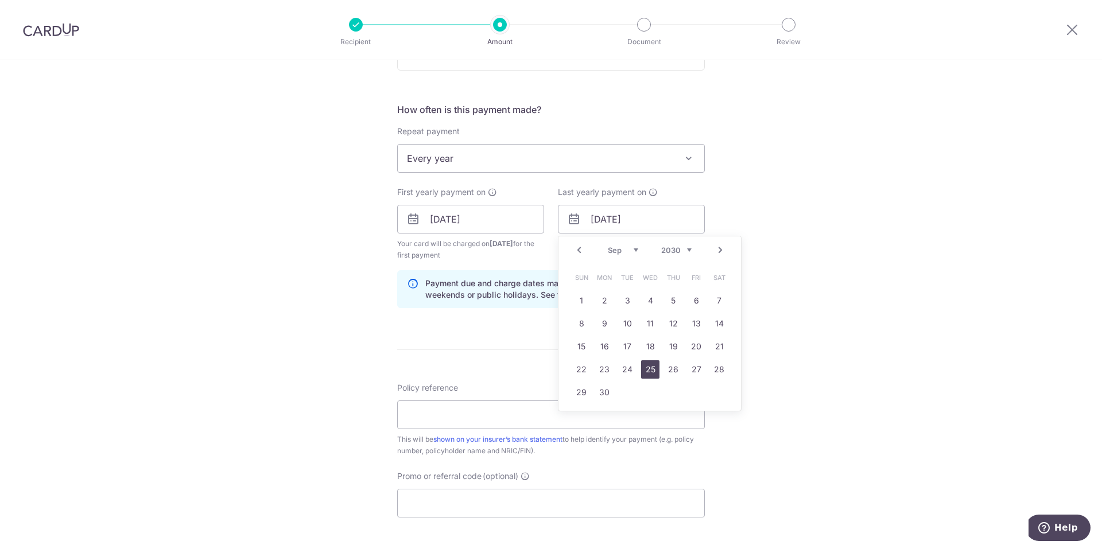
click at [652, 370] on link "25" at bounding box center [650, 369] width 18 height 18
type input "[DATE]"
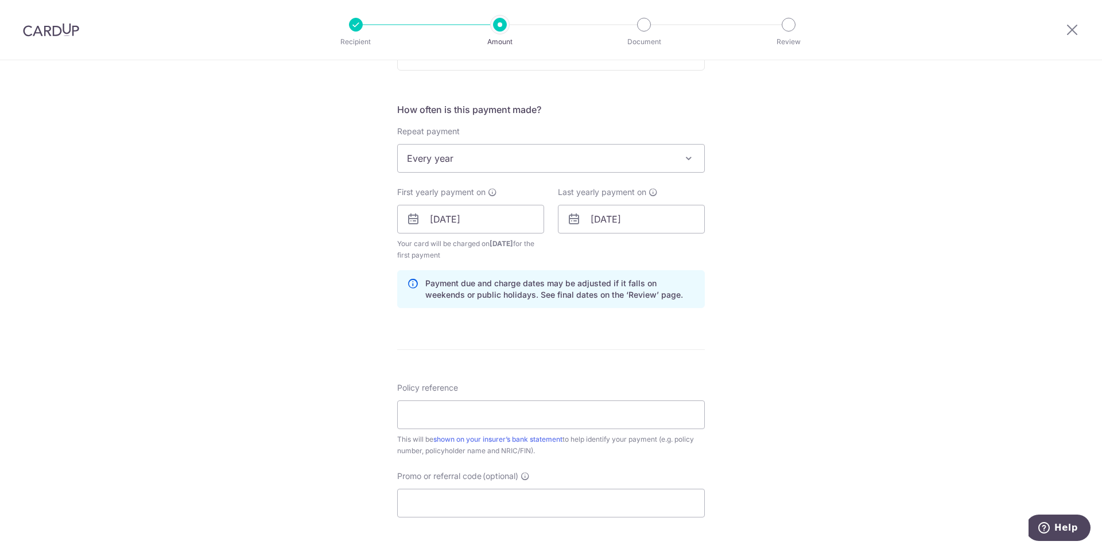
click at [794, 292] on div "Tell us more about your payment Enter payment amount SGD 365.75 365.75 Select C…" at bounding box center [551, 207] width 1102 height 1096
click at [586, 424] on input "Policy reference" at bounding box center [551, 414] width 308 height 29
click at [504, 407] on input "Policy reference" at bounding box center [551, 414] width 308 height 29
type input "72379008"
click at [495, 497] on input "Promo or referral code (optional)" at bounding box center [551, 503] width 308 height 29
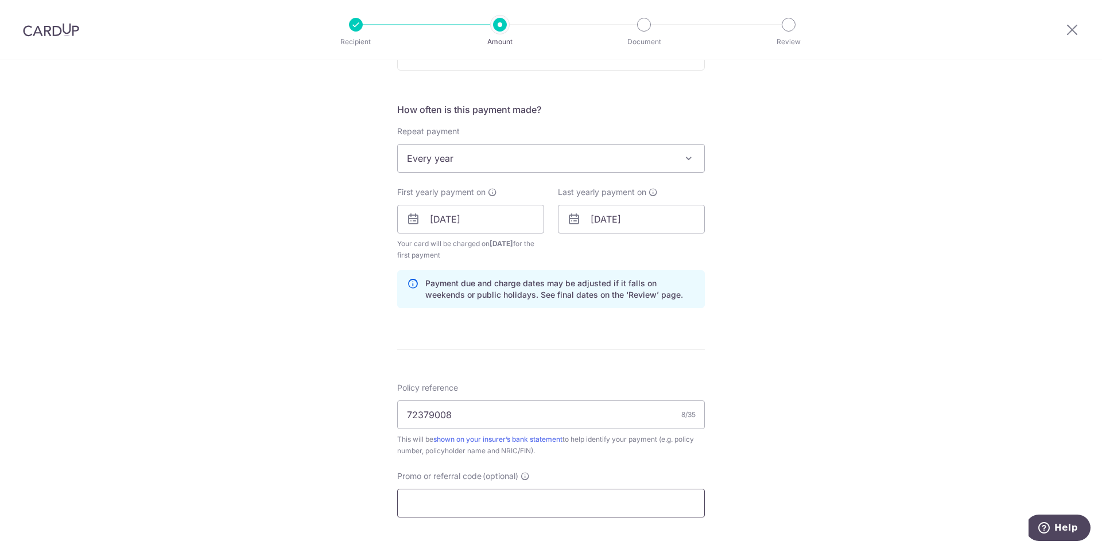
paste input "72379008"
type input "72379008"
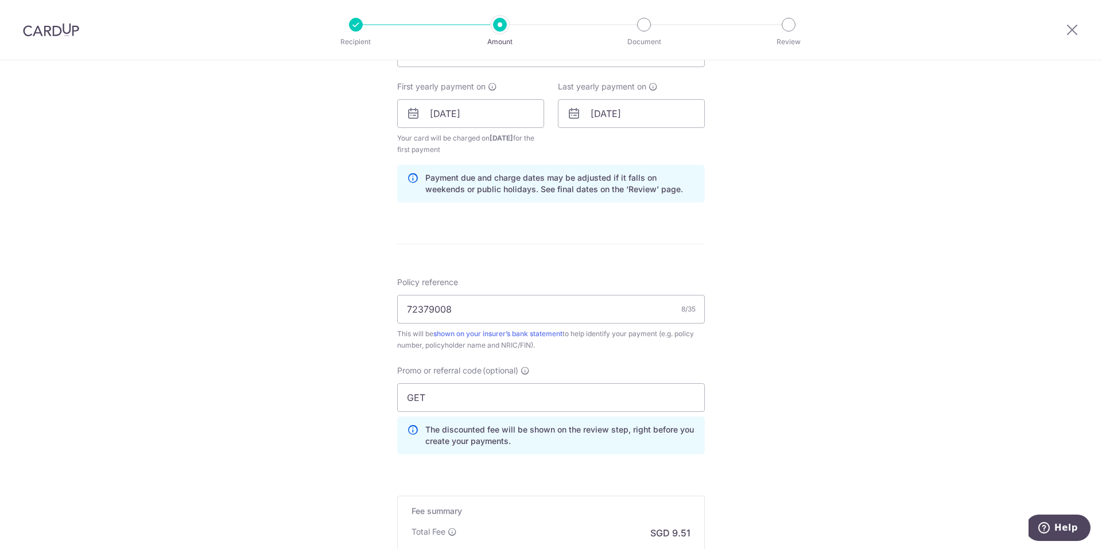
scroll to position [659, 0]
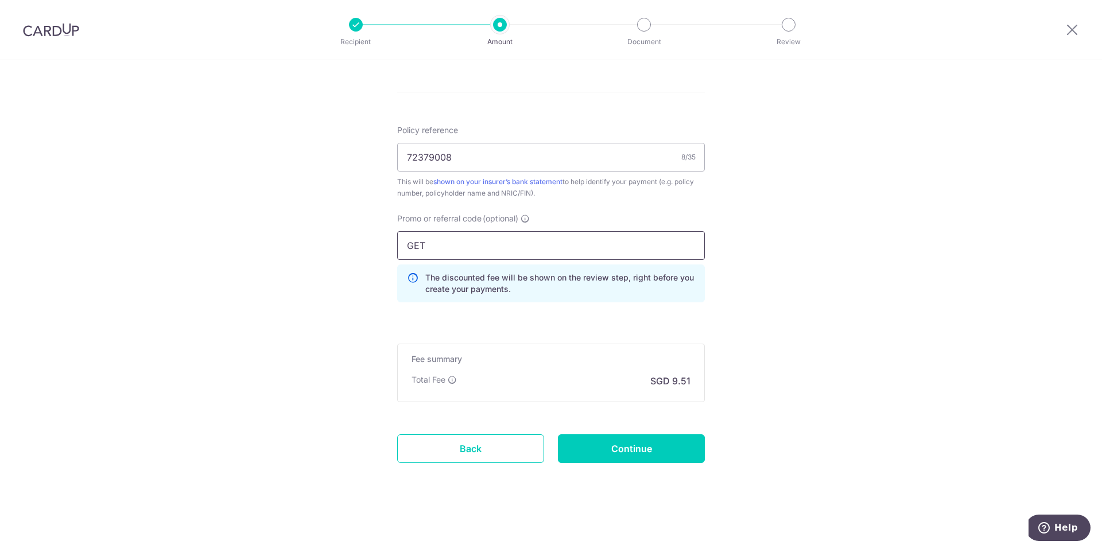
click at [508, 247] on input "GET" at bounding box center [551, 245] width 308 height 29
paste input "OFF225"
type input "OFF225"
click at [682, 446] on input "Continue" at bounding box center [631, 448] width 147 height 29
type input "Create Schedule"
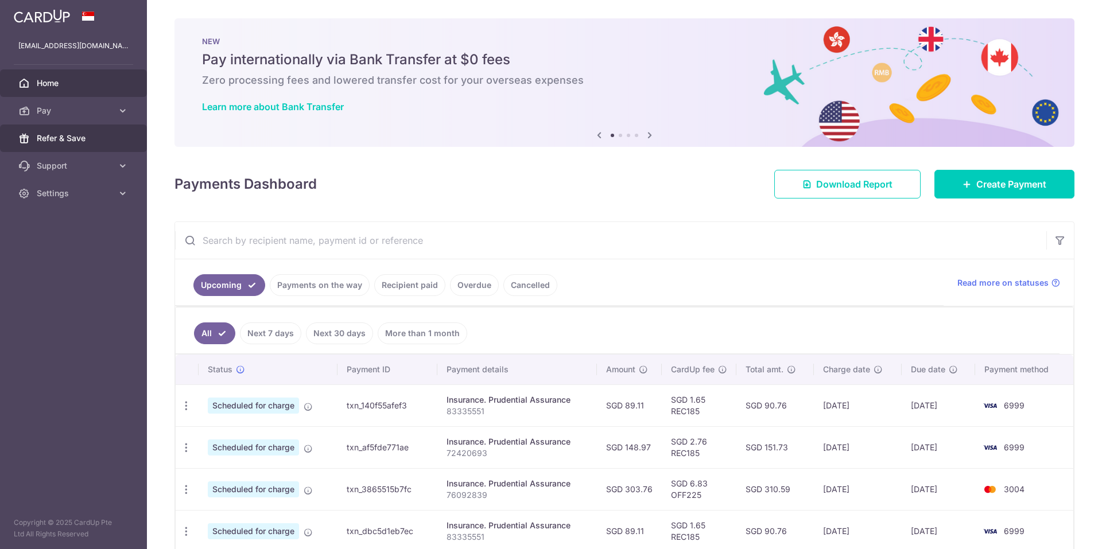
click at [71, 147] on link "Refer & Save" at bounding box center [73, 139] width 147 height 28
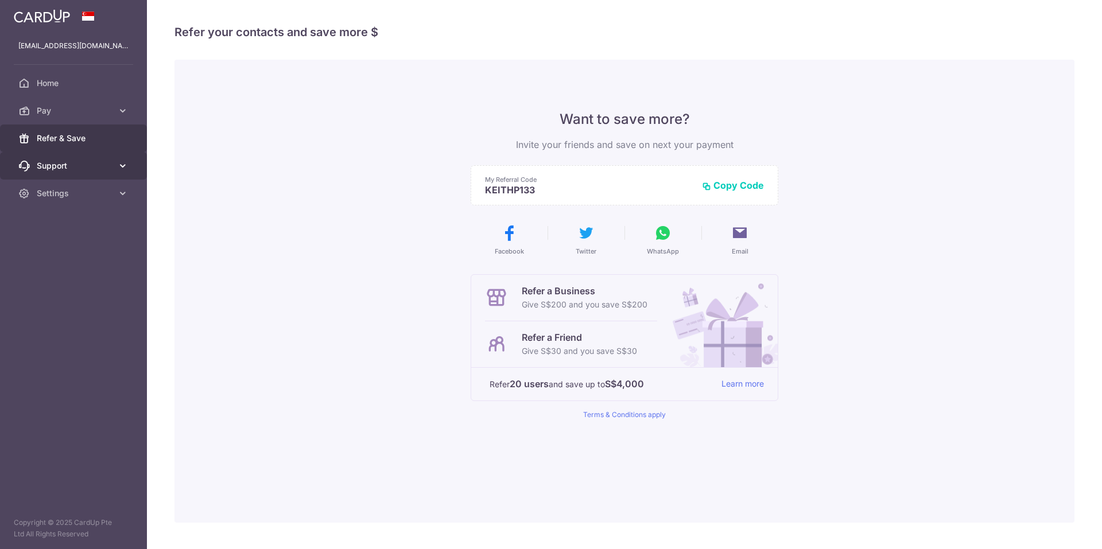
click at [72, 167] on span "Support" at bounding box center [75, 165] width 76 height 11
click at [61, 18] on img at bounding box center [42, 16] width 56 height 14
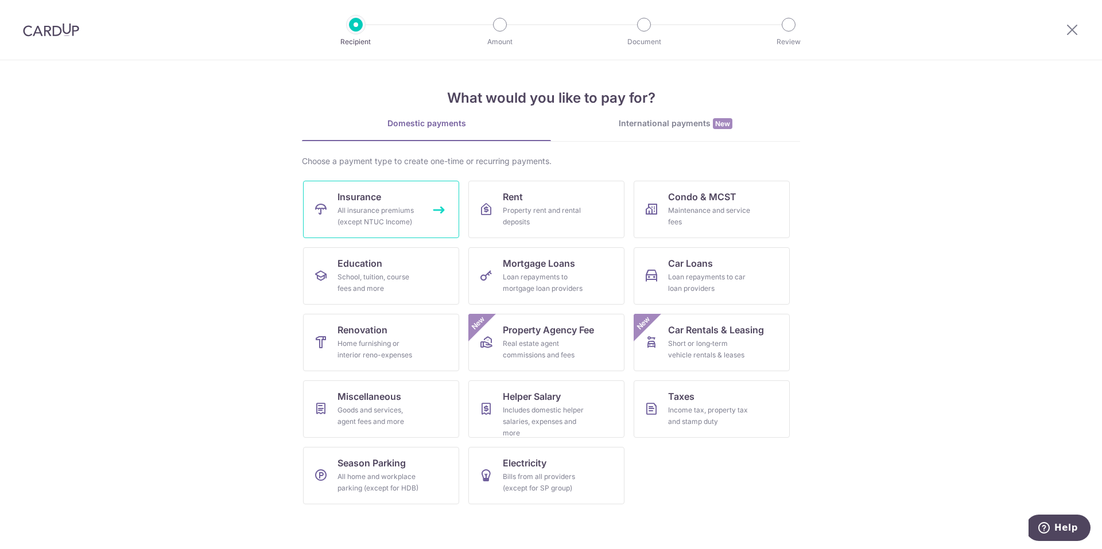
click at [409, 207] on div "All insurance premiums (except NTUC Income)" at bounding box center [378, 216] width 83 height 23
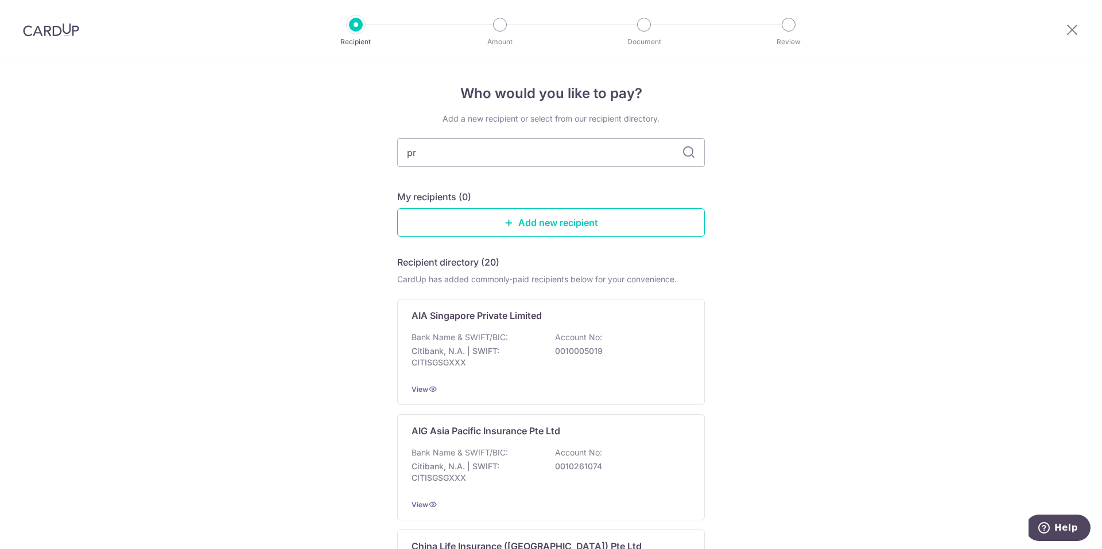
type input "pru"
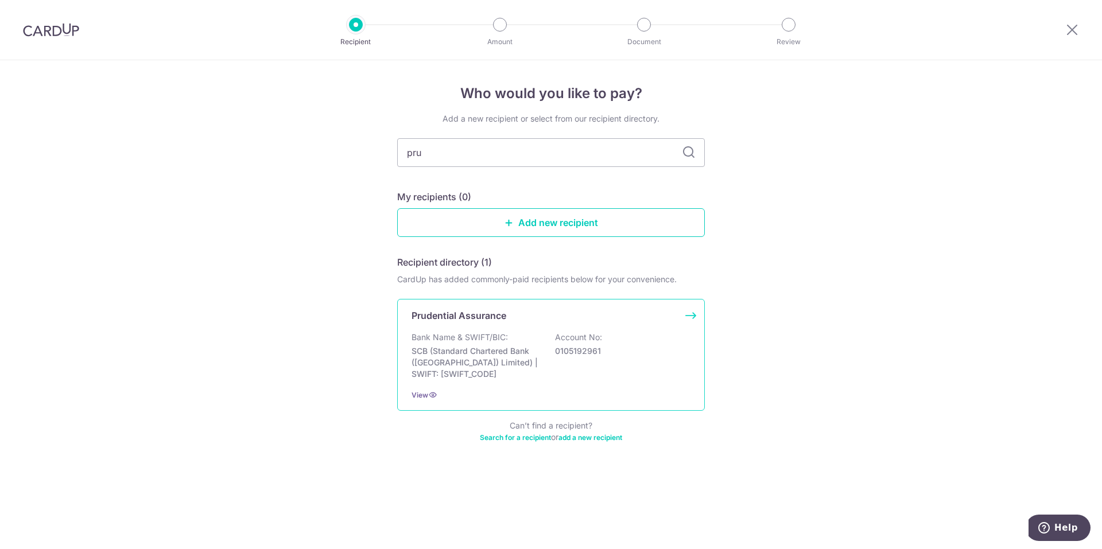
click at [596, 363] on div "Bank Name & SWIFT/BIC: SCB (Standard Chartered Bank (Singapore) Limited) | SWIF…" at bounding box center [550, 356] width 279 height 48
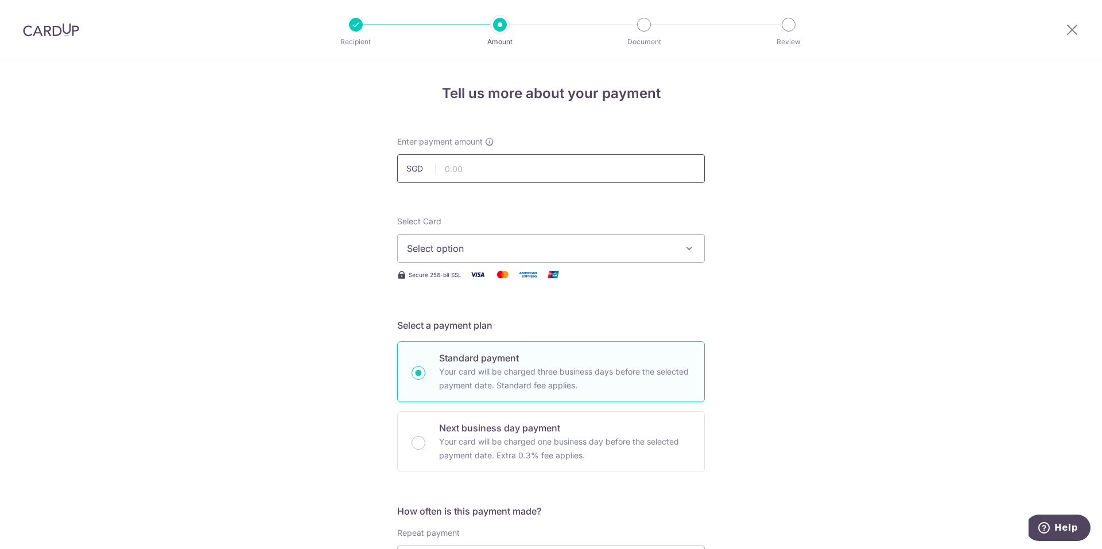
click at [549, 169] on input "text" at bounding box center [551, 168] width 308 height 29
type input "365.75"
click at [500, 252] on span "Select option" at bounding box center [540, 249] width 267 height 14
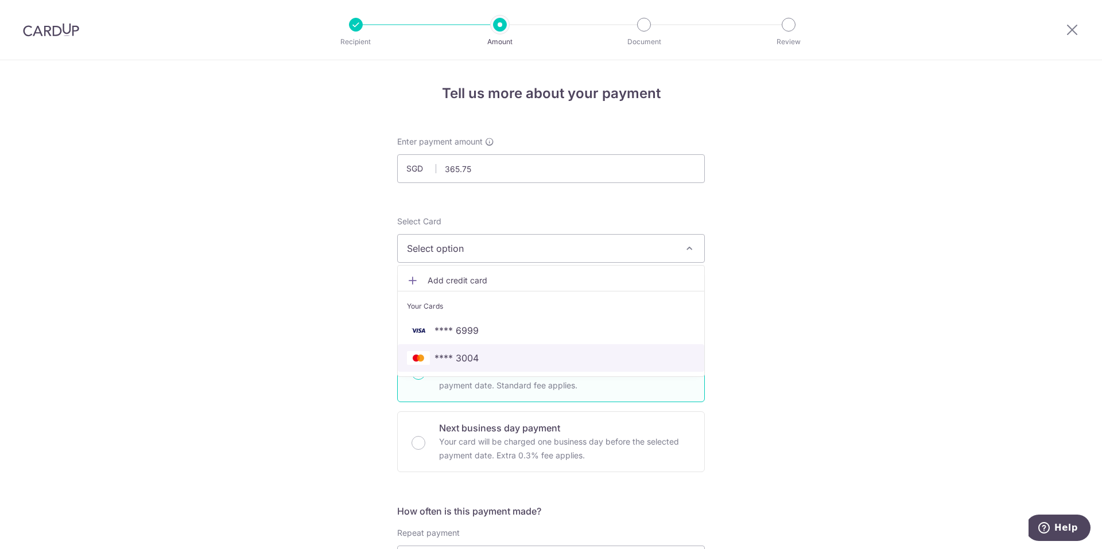
click at [490, 358] on span "**** 3004" at bounding box center [551, 358] width 288 height 14
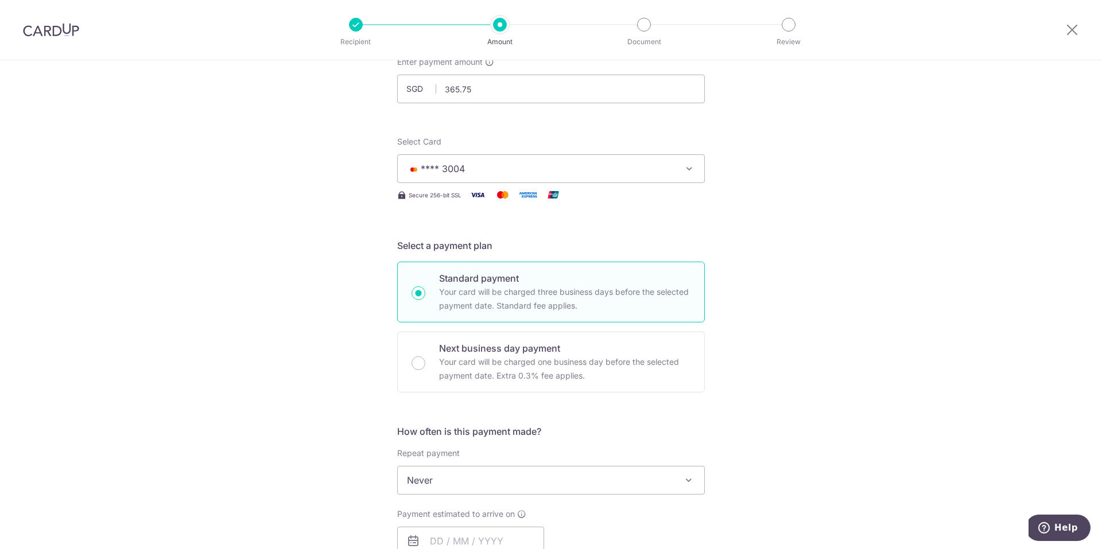
scroll to position [230, 0]
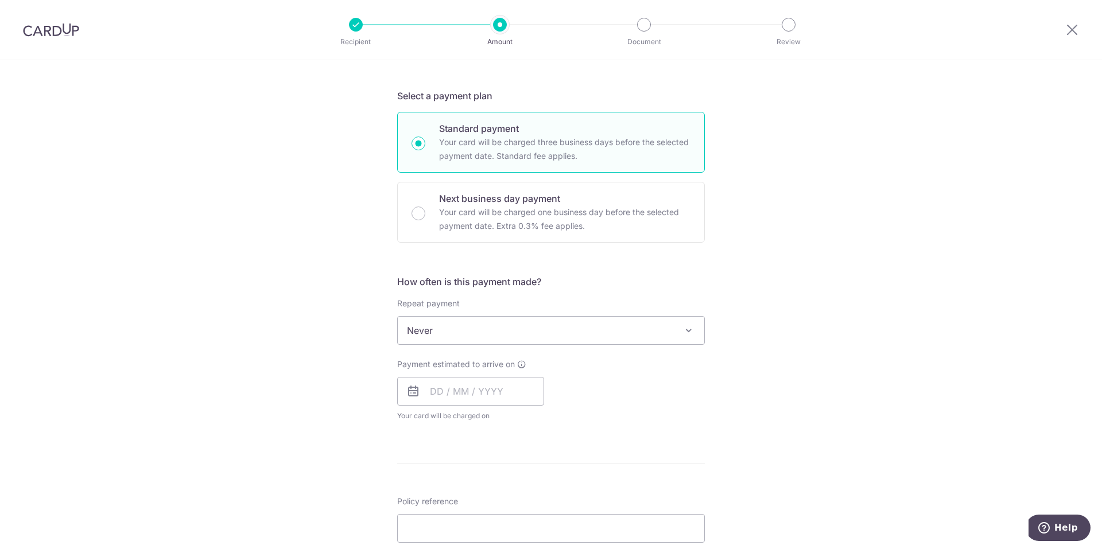
click at [464, 326] on span "Never" at bounding box center [551, 331] width 306 height 28
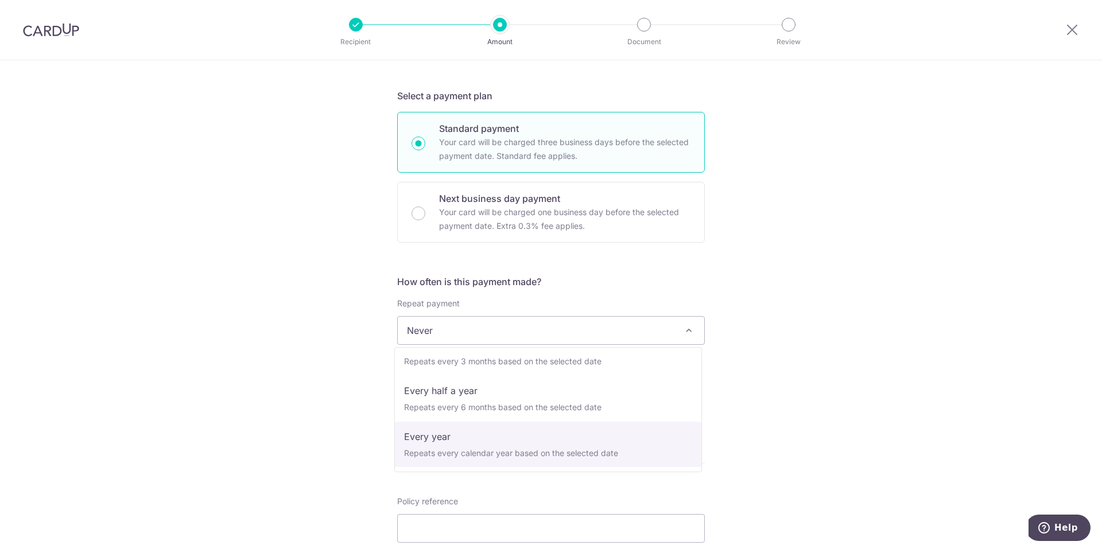
scroll to position [161, 0]
select select "6"
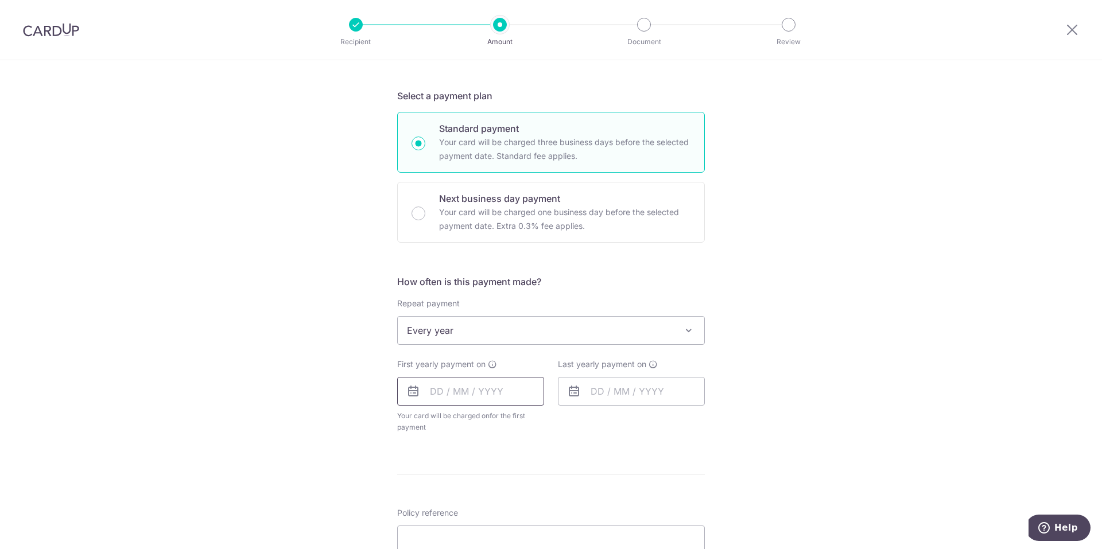
click at [482, 389] on input "text" at bounding box center [470, 391] width 147 height 29
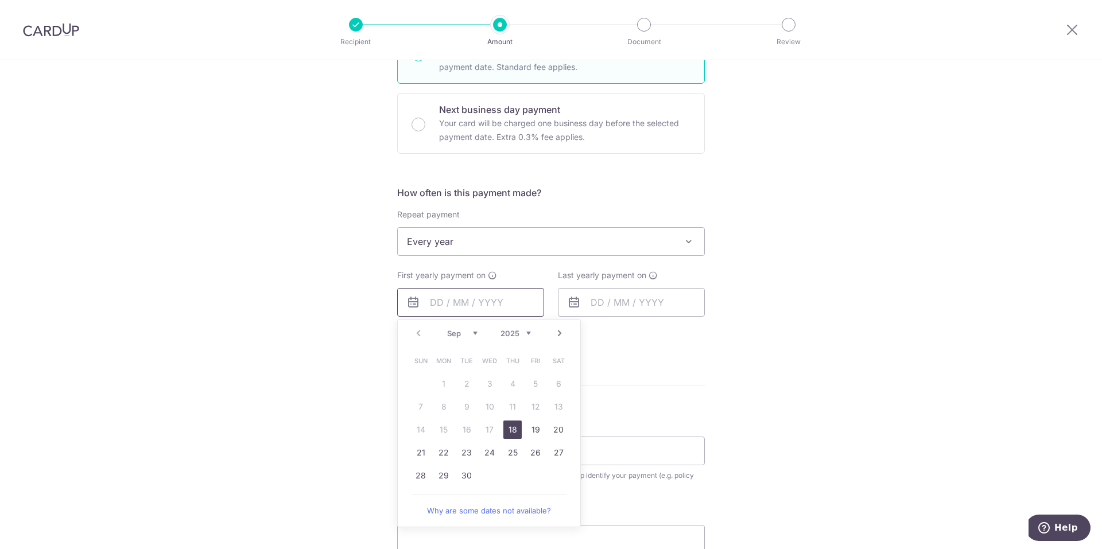
scroll to position [344, 0]
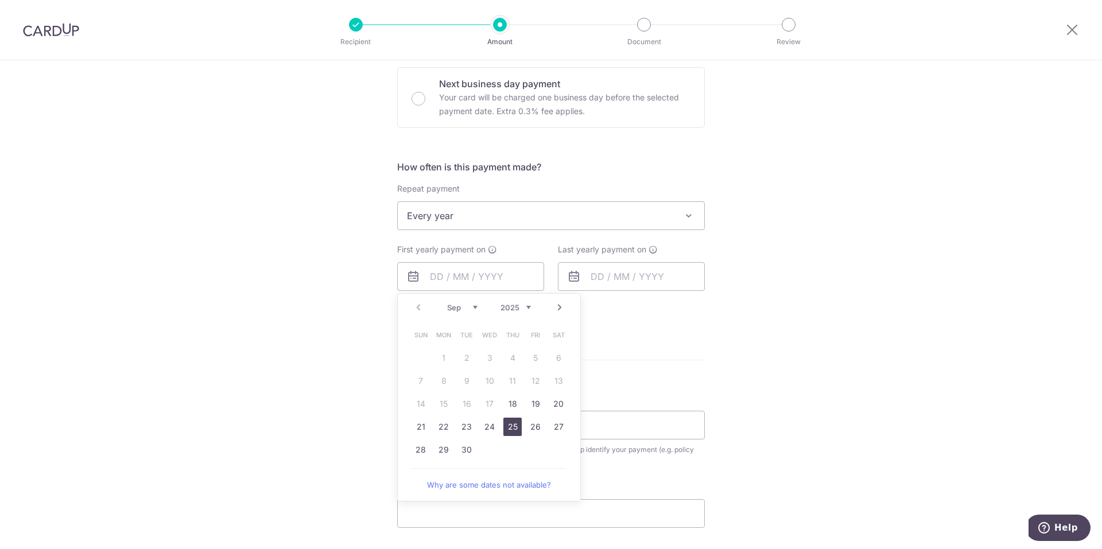
click at [514, 426] on link "25" at bounding box center [512, 427] width 18 height 18
type input "[DATE]"
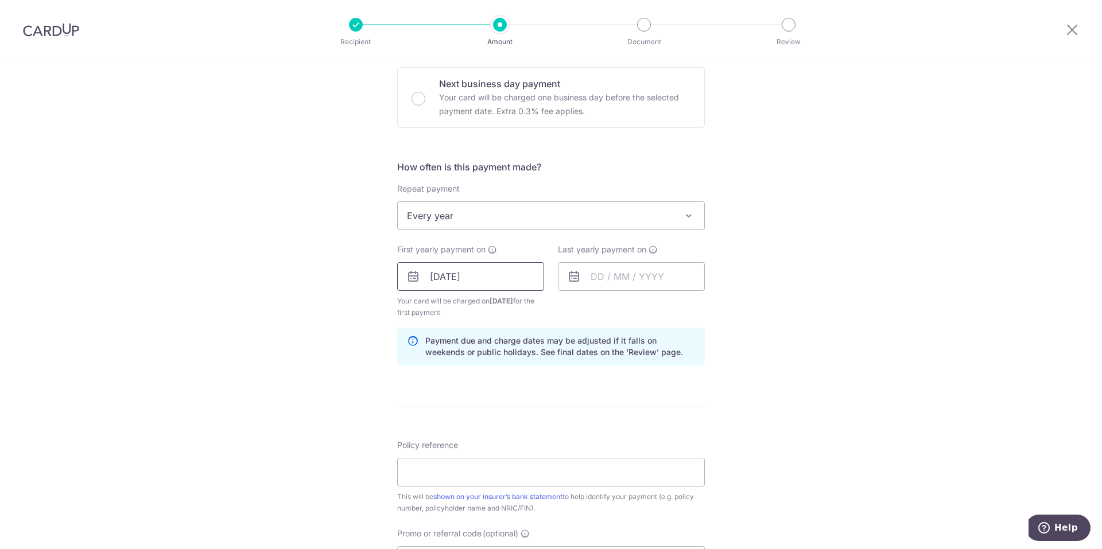
click at [515, 278] on input "[DATE]" at bounding box center [470, 276] width 147 height 29
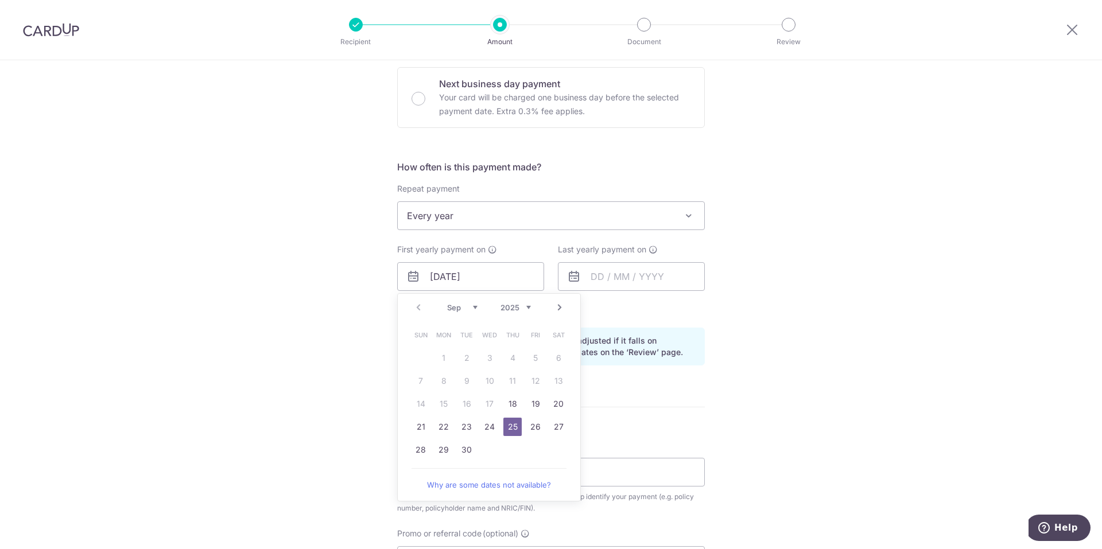
click at [732, 320] on div "Tell us more about your payment Enter payment amount SGD 365.75 365.75 Select C…" at bounding box center [551, 264] width 1102 height 1096
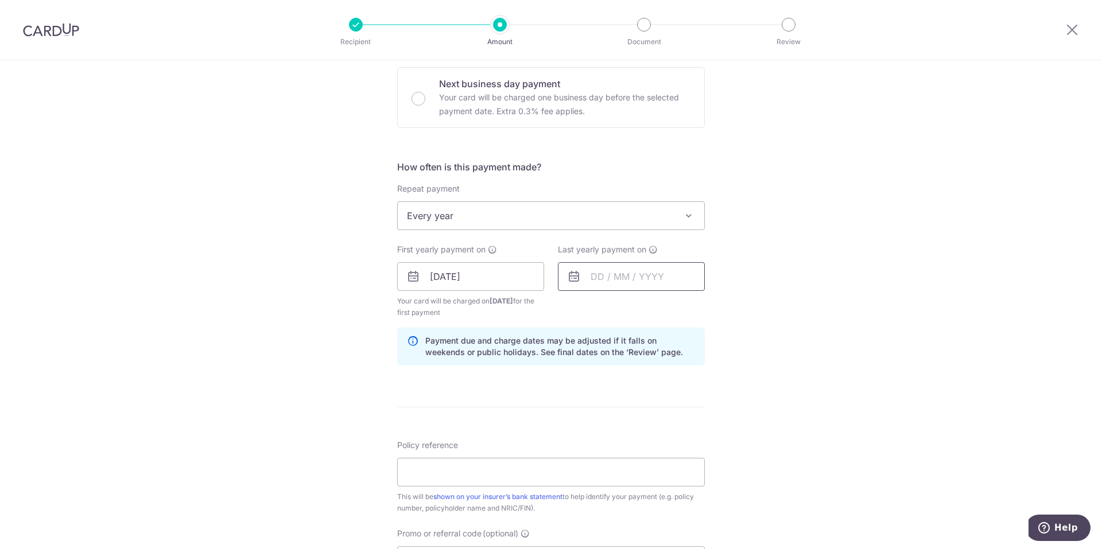
click at [630, 281] on input "text" at bounding box center [631, 276] width 147 height 29
click at [682, 307] on select "2025 2026 2027 2028 2029 2030 2031 2032 2033 2034 2035" at bounding box center [676, 307] width 30 height 9
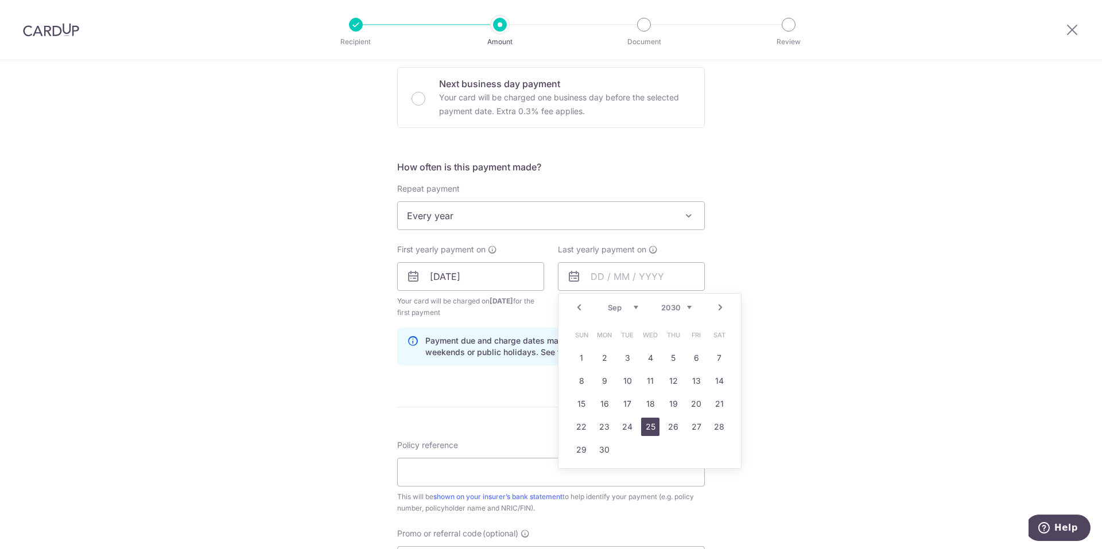
click at [647, 425] on link "25" at bounding box center [650, 427] width 18 height 18
type input "25/09/2030"
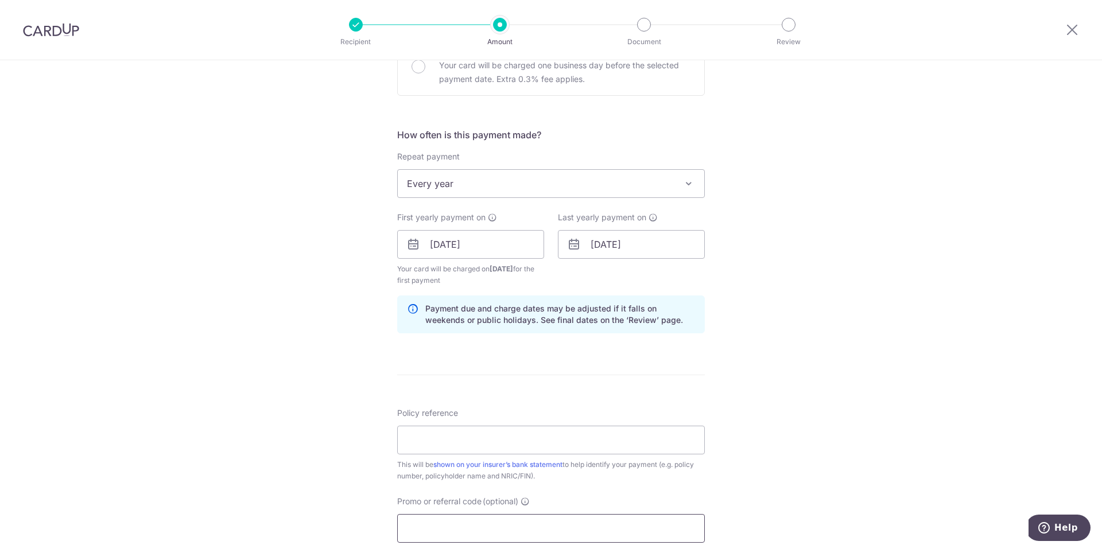
scroll to position [516, 0]
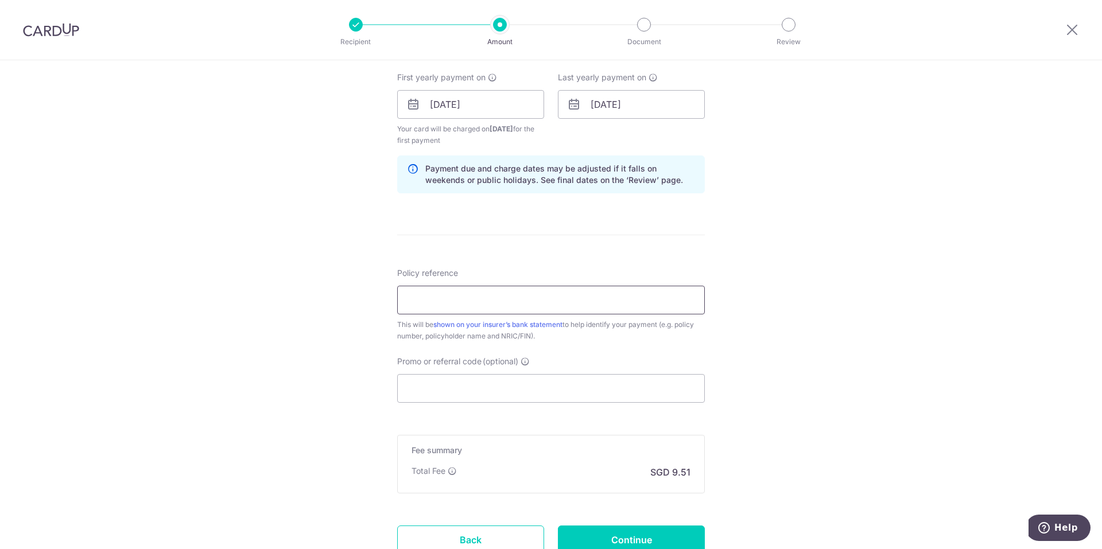
click at [481, 296] on input "Policy reference" at bounding box center [551, 300] width 308 height 29
type input "72379008"
click at [493, 391] on input "Promo or referral code (optional)" at bounding box center [551, 388] width 308 height 29
paste input "OFF225"
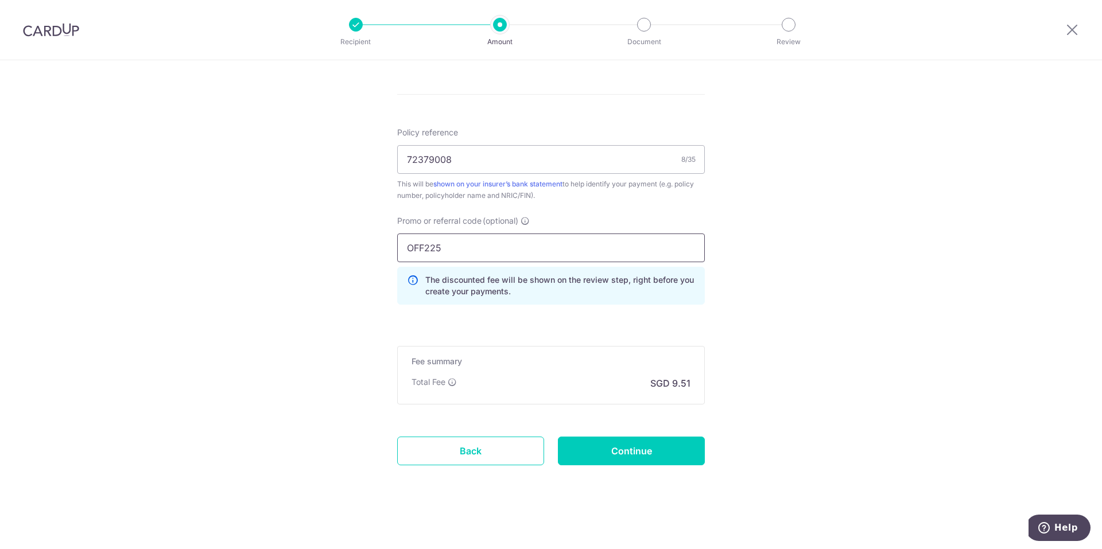
scroll to position [659, 0]
type input "OFF225"
click at [678, 462] on input "Continue" at bounding box center [631, 448] width 147 height 29
type input "Create Schedule"
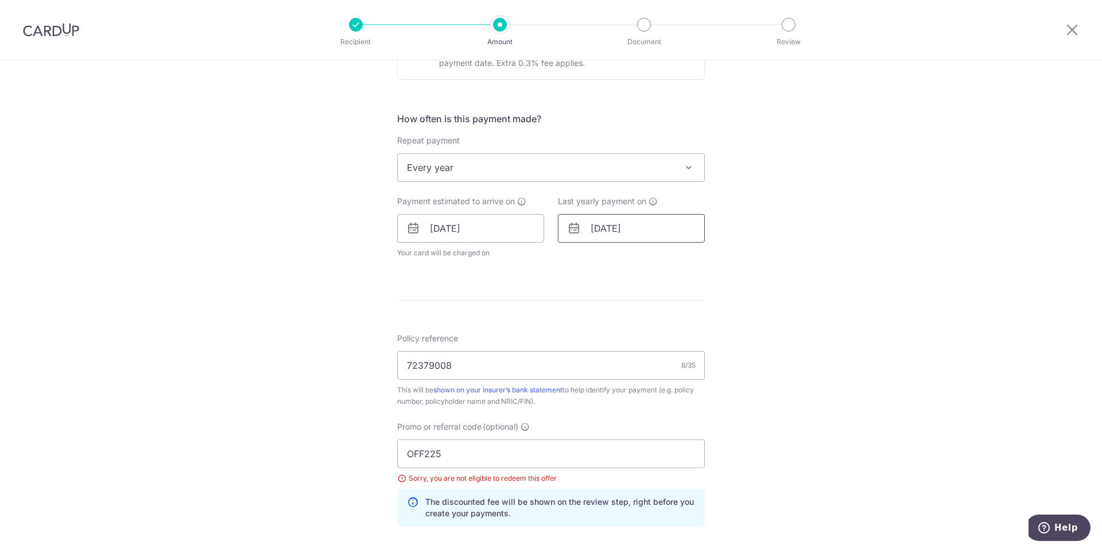
scroll to position [402, 0]
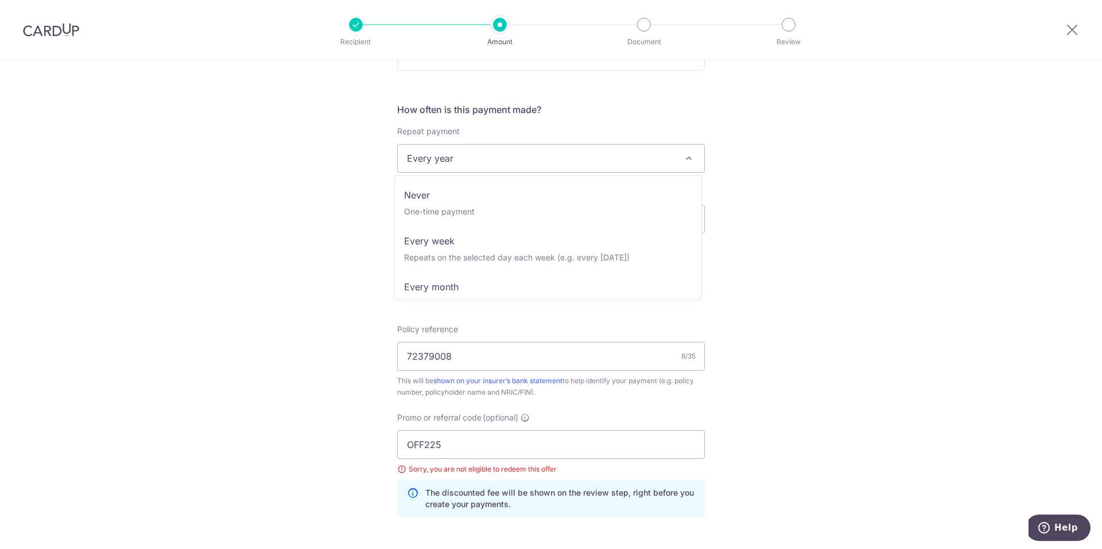
click at [557, 170] on span "Every year" at bounding box center [551, 159] width 306 height 28
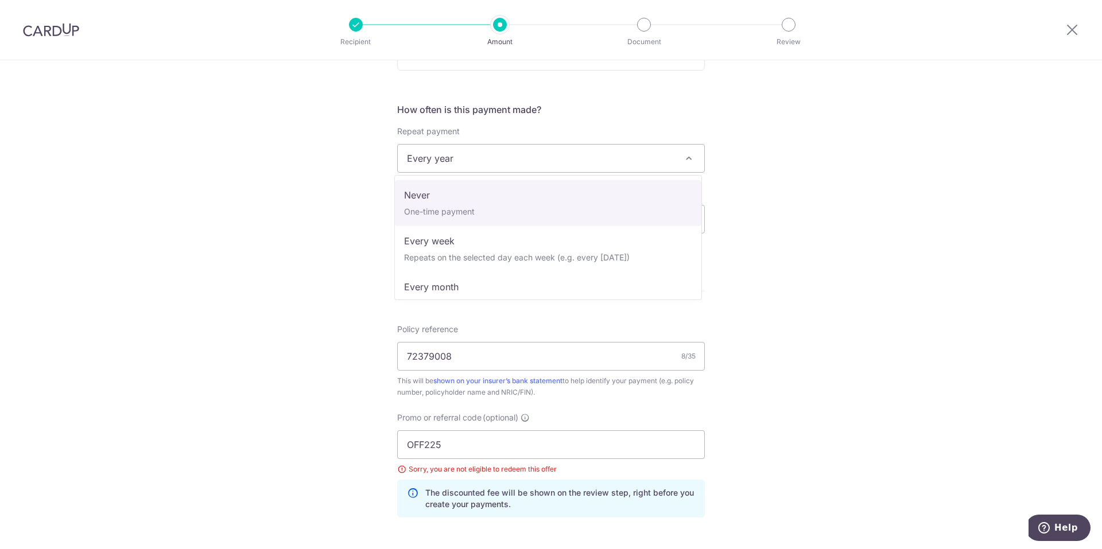
select select "1"
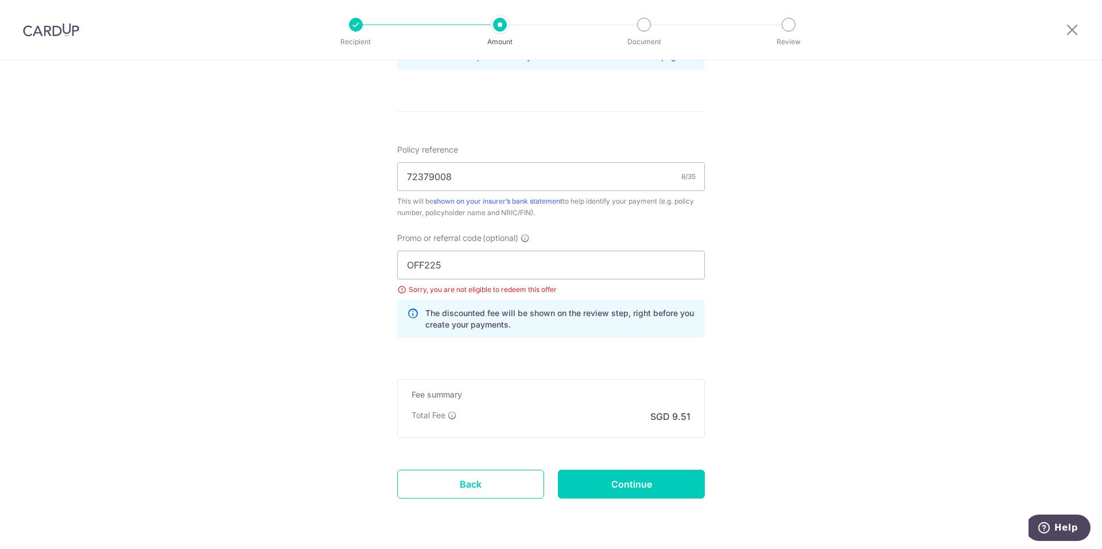
scroll to position [631, 0]
click at [683, 479] on input "Continue" at bounding box center [631, 481] width 147 height 29
type input "Update Schedule"
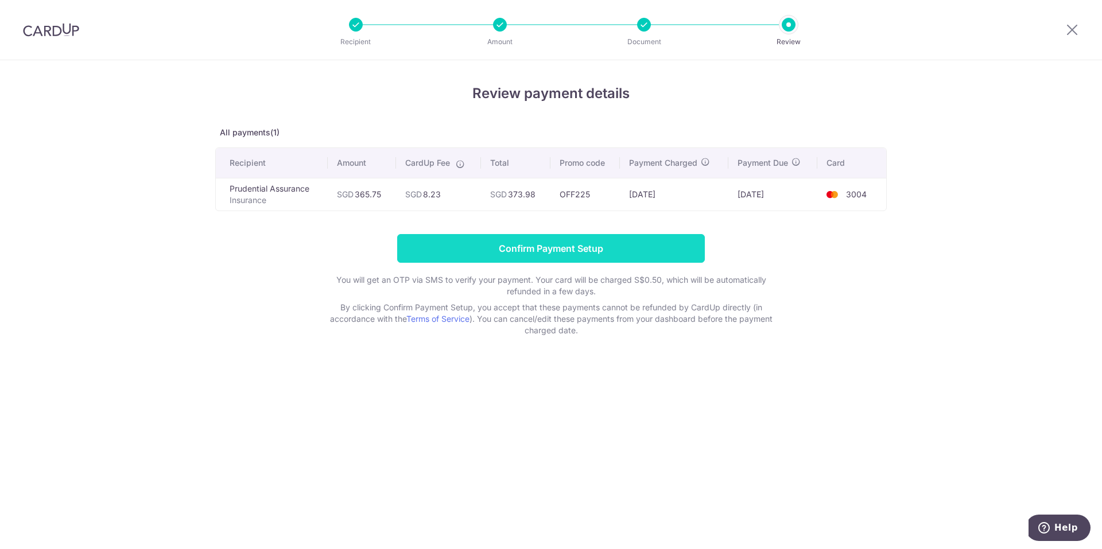
click at [537, 246] on input "Confirm Payment Setup" at bounding box center [551, 248] width 308 height 29
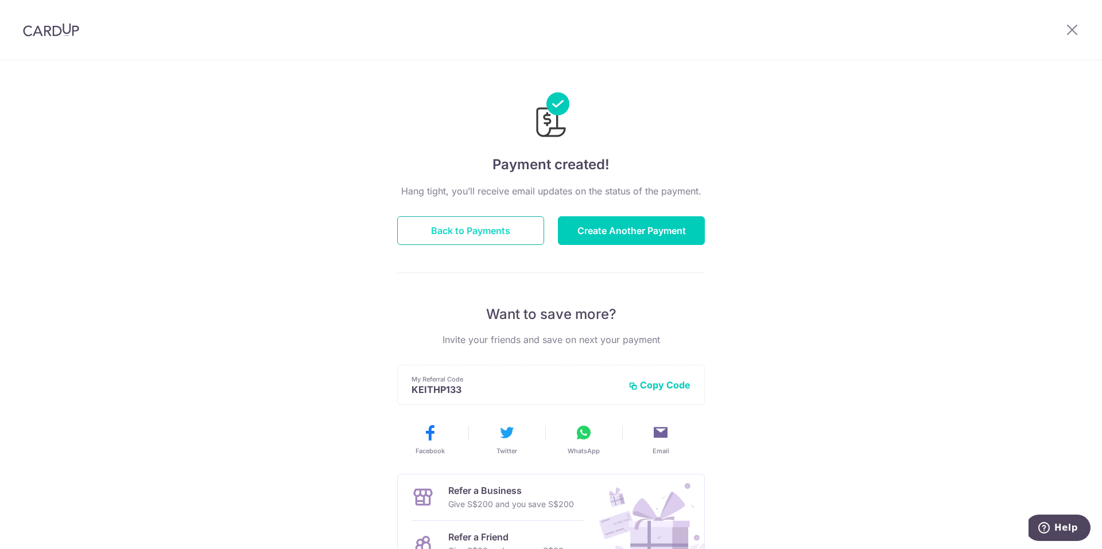
click at [477, 229] on button "Back to Payments" at bounding box center [470, 230] width 147 height 29
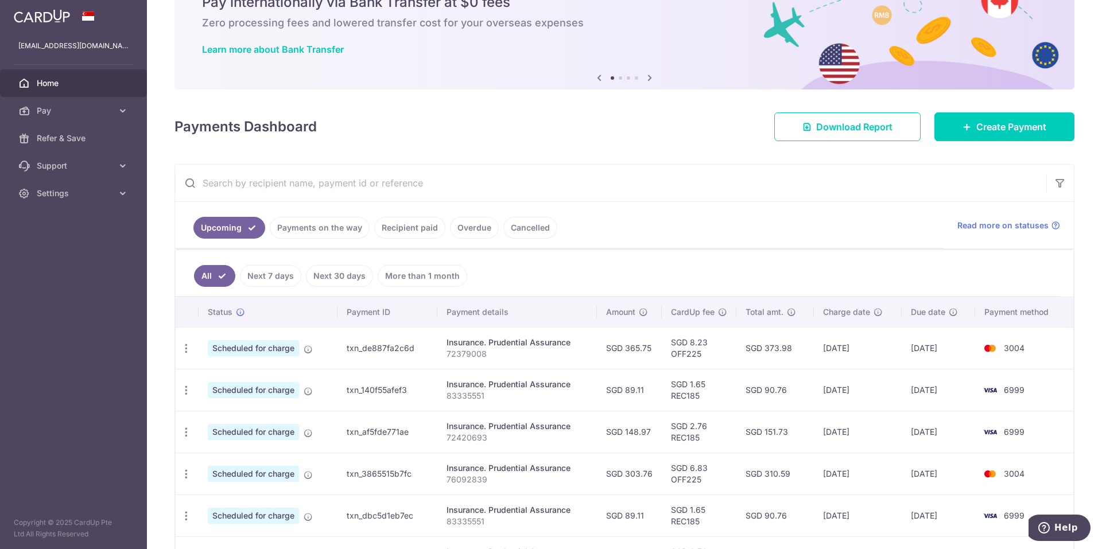
scroll to position [115, 0]
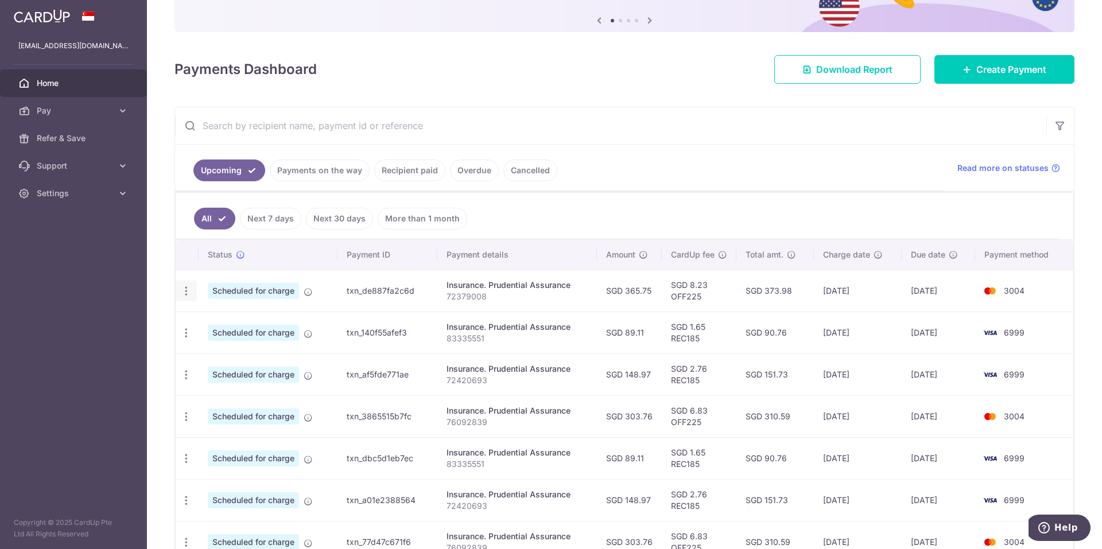
click at [189, 293] on icon "button" at bounding box center [186, 291] width 12 height 12
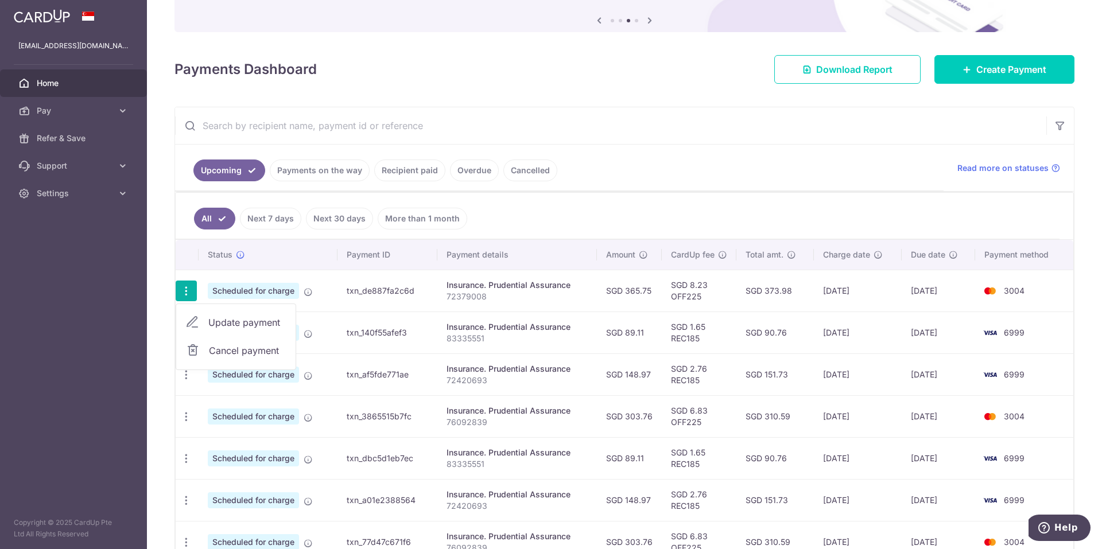
click at [226, 321] on span "Update payment" at bounding box center [247, 323] width 78 height 14
radio input "true"
type input "365.75"
type input "[DATE]"
type input "72379008"
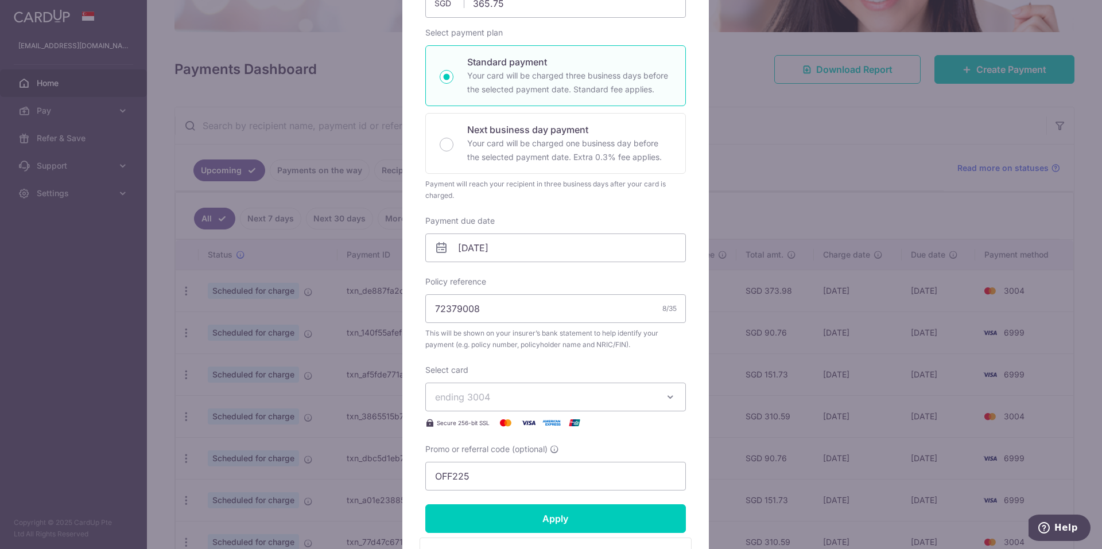
scroll to position [172, 0]
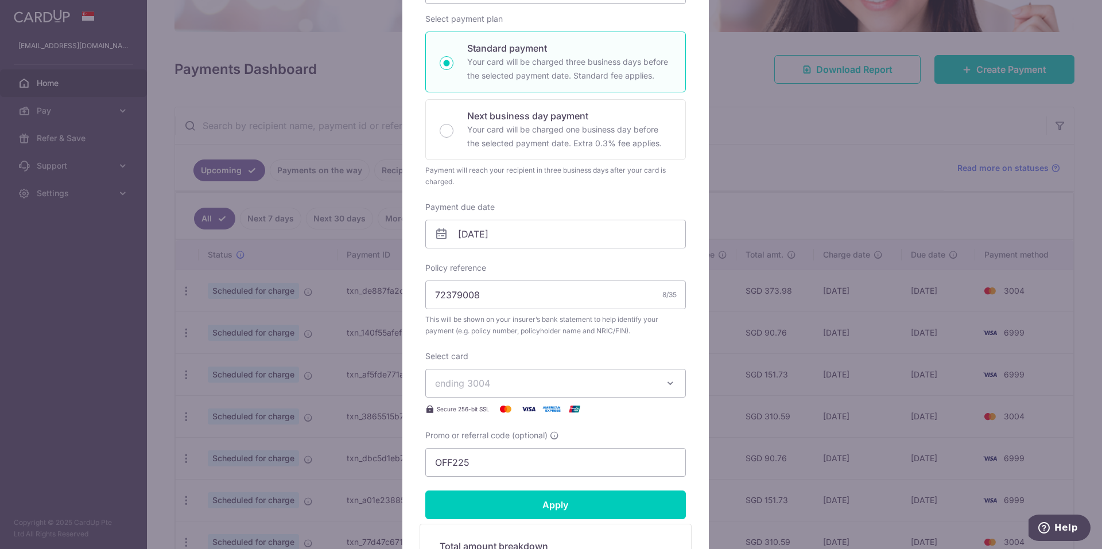
click at [538, 384] on span "ending 3004" at bounding box center [545, 383] width 220 height 14
click at [530, 433] on span "**** 6999" at bounding box center [555, 437] width 241 height 14
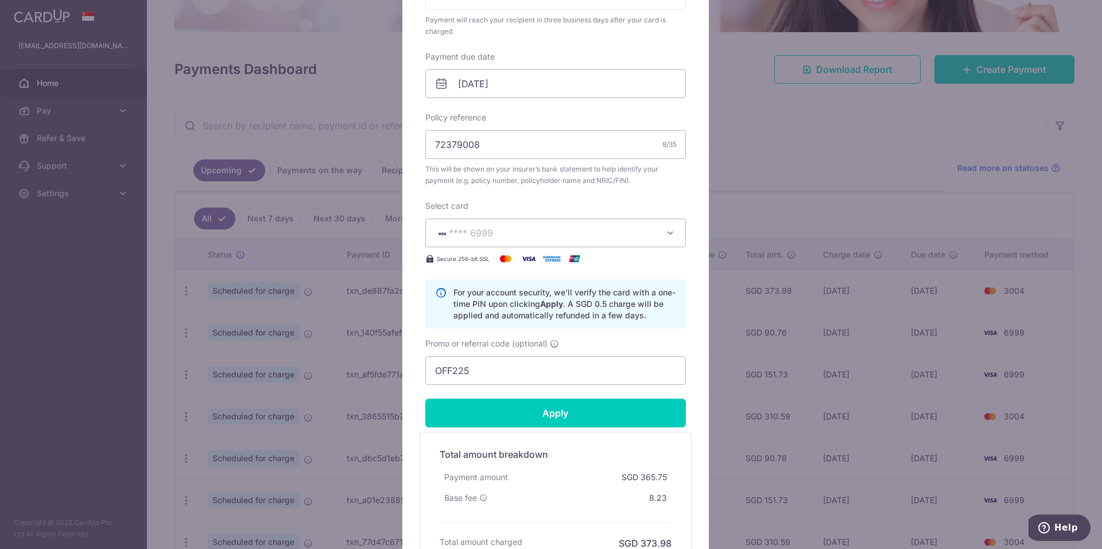
scroll to position [344, 0]
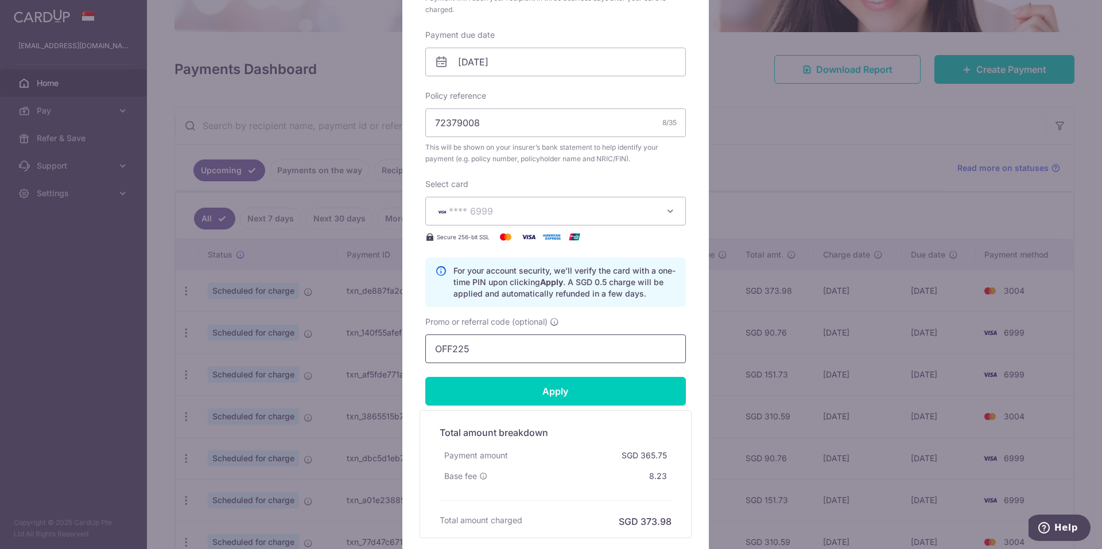
click at [487, 347] on input "OFF225" at bounding box center [555, 348] width 260 height 29
paste input "REC18"
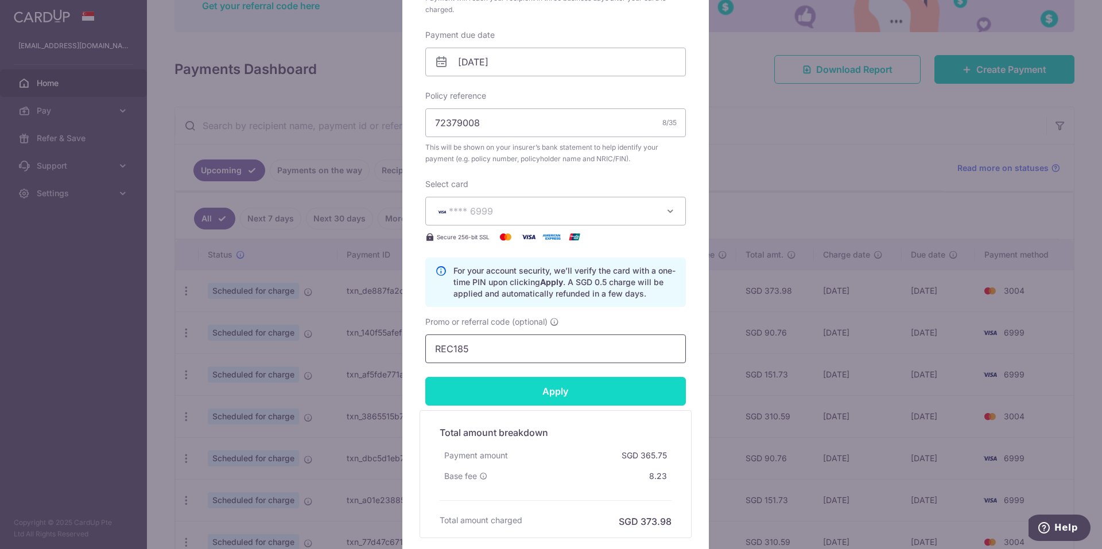
type input "REC185"
click at [564, 392] on input "Apply" at bounding box center [555, 391] width 260 height 29
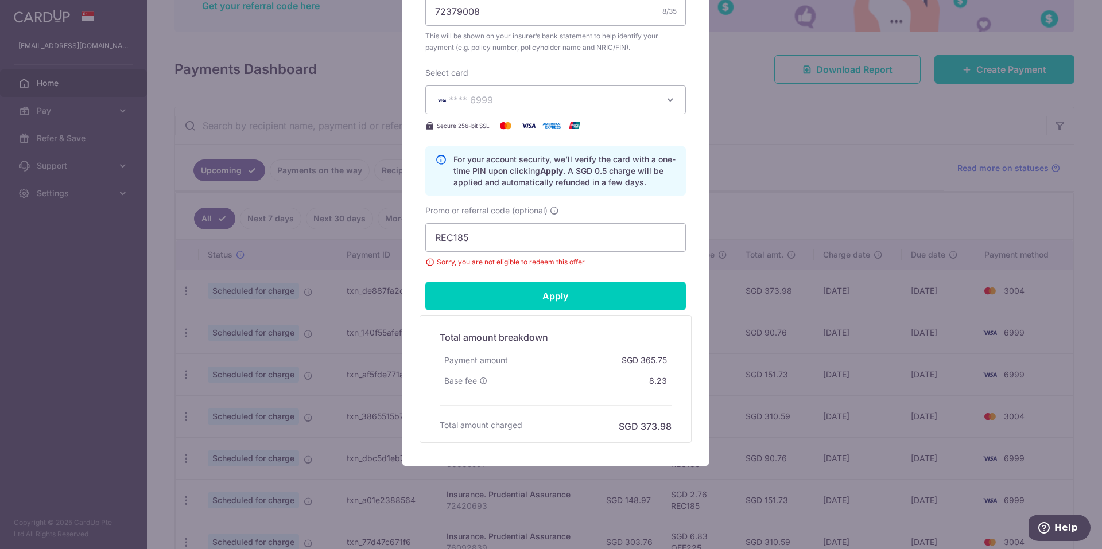
scroll to position [341, 0]
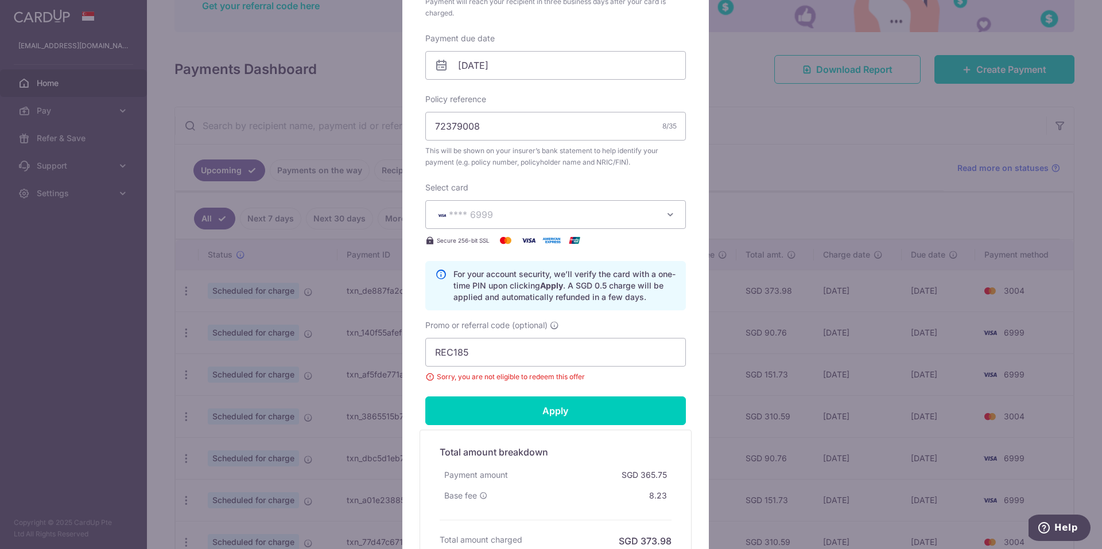
click at [726, 177] on div "Edit payment By clicking apply, you will make changes to all payments to Pruden…" at bounding box center [551, 274] width 1102 height 549
